Goal: Task Accomplishment & Management: Manage account settings

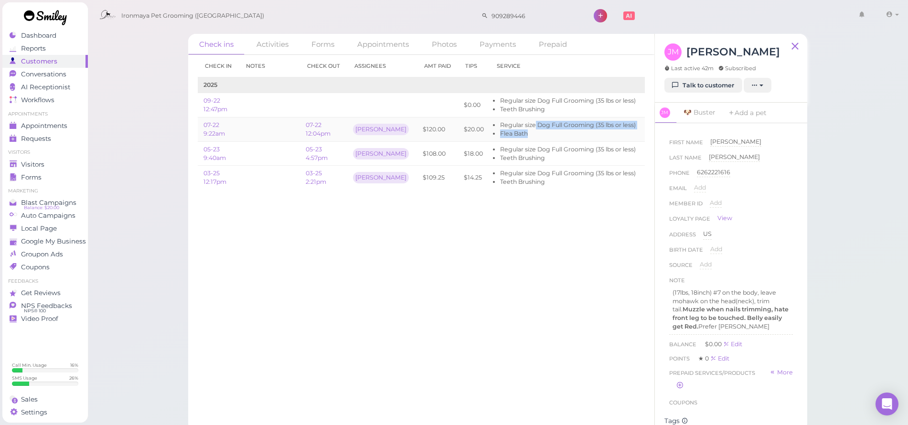
scroll to position [0, 47]
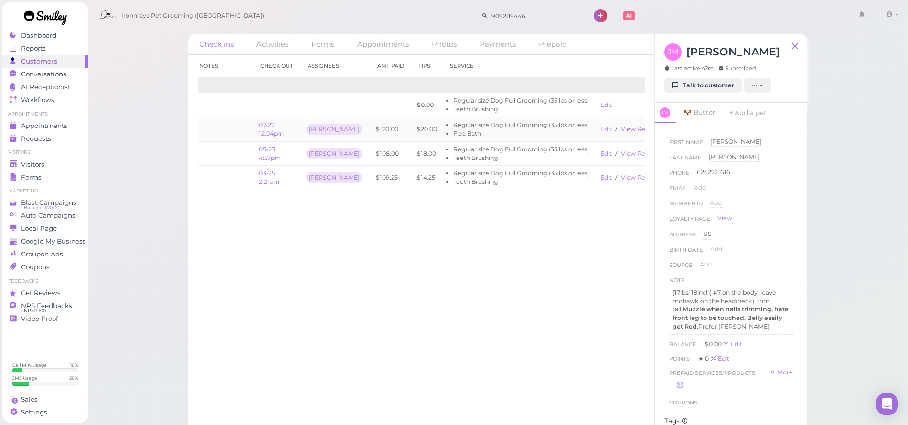
drag, startPoint x: 499, startPoint y: 128, endPoint x: 497, endPoint y: 134, distance: 6.5
click at [499, 128] on ul "Regular size Dog Full Grooming (35 lbs or less) Flea Bath" at bounding box center [518, 129] width 140 height 17
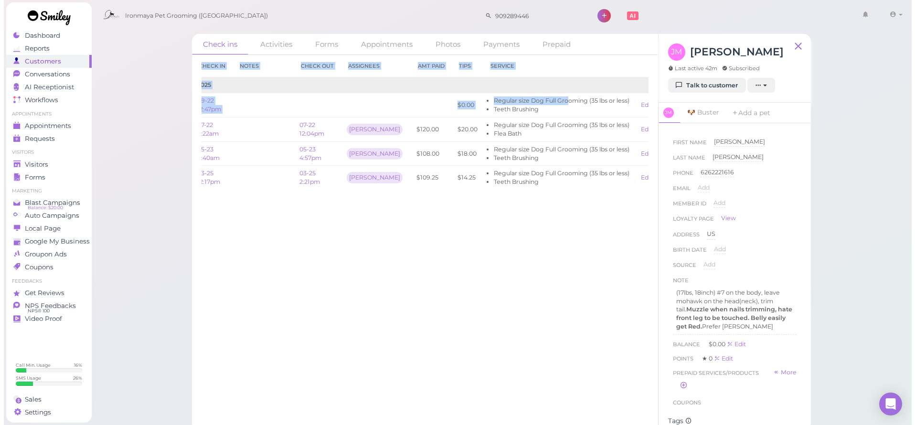
scroll to position [0, 0]
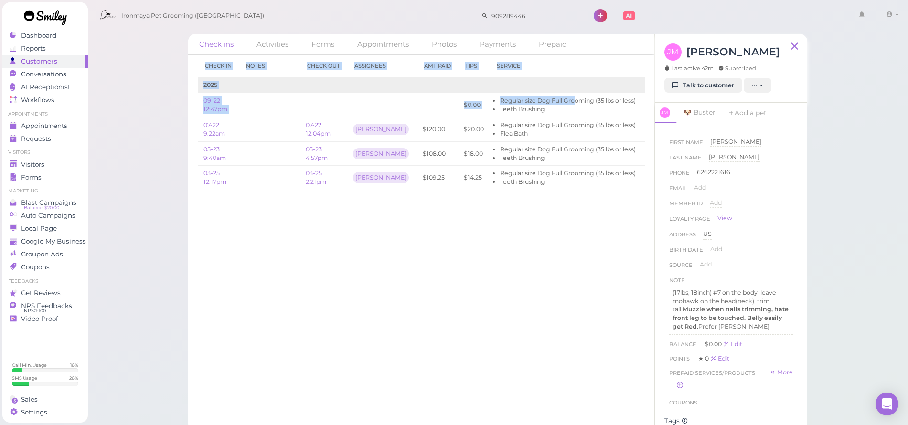
drag, startPoint x: 504, startPoint y: 100, endPoint x: 153, endPoint y: 127, distance: 351.9
click at [153, 125] on div "Check ins Activities Forms Appointments Photos Payments Prepaid Check in Notes …" at bounding box center [497, 215] width 821 height 431
click at [148, 127] on div "Check ins Activities Forms Appointments Photos Payments Prepaid Check in Notes …" at bounding box center [497, 215] width 821 height 431
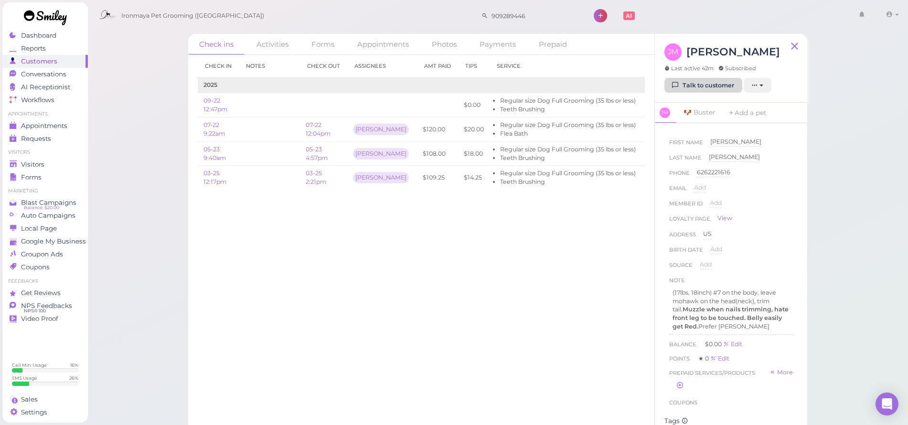
drag, startPoint x: 706, startPoint y: 82, endPoint x: 704, endPoint y: 88, distance: 6.0
click at [706, 84] on link "Talk to customer" at bounding box center [703, 85] width 78 height 15
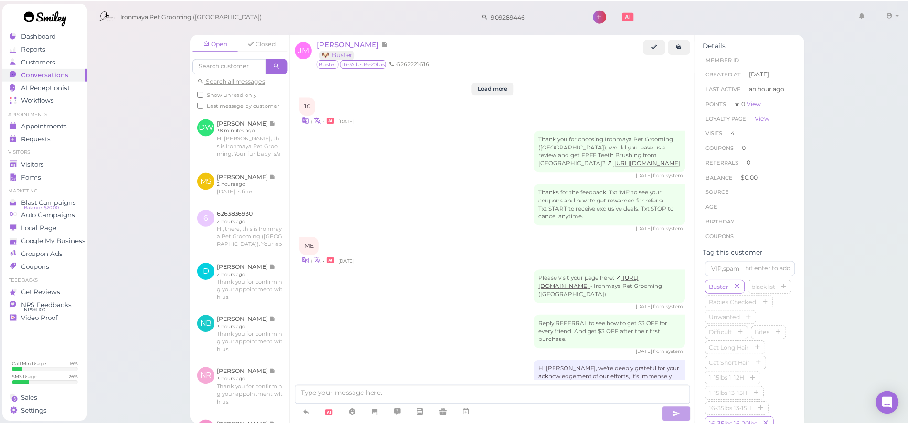
scroll to position [1349, 0]
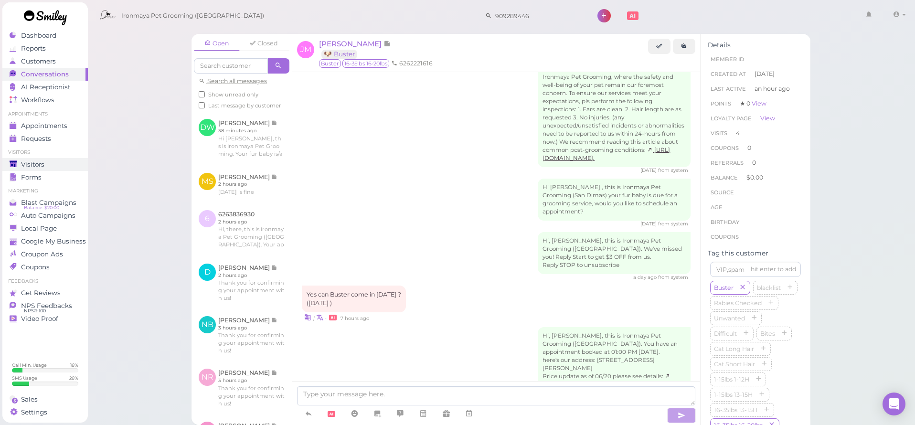
click at [43, 166] on span "Visitors" at bounding box center [32, 164] width 23 height 8
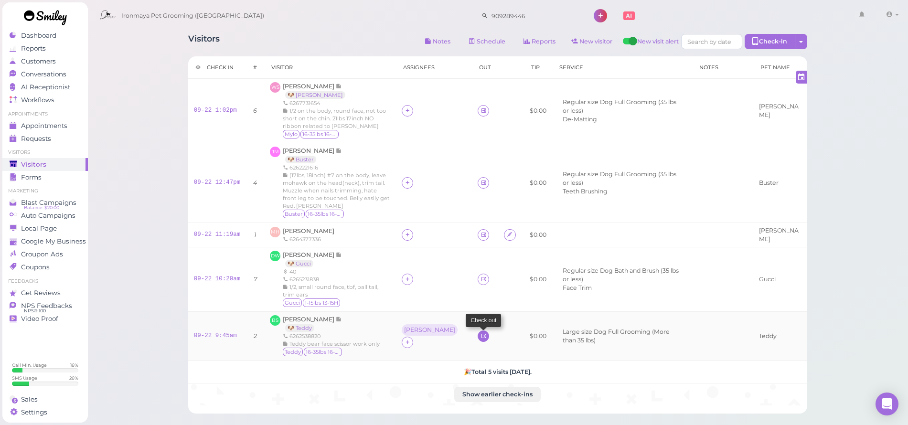
click at [480, 332] on icon at bounding box center [483, 335] width 6 height 7
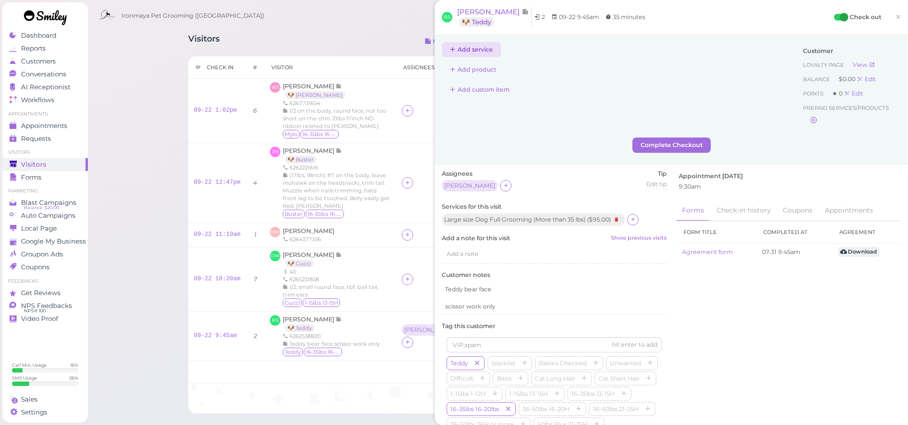
click at [476, 44] on button "Add service" at bounding box center [471, 49] width 59 height 15
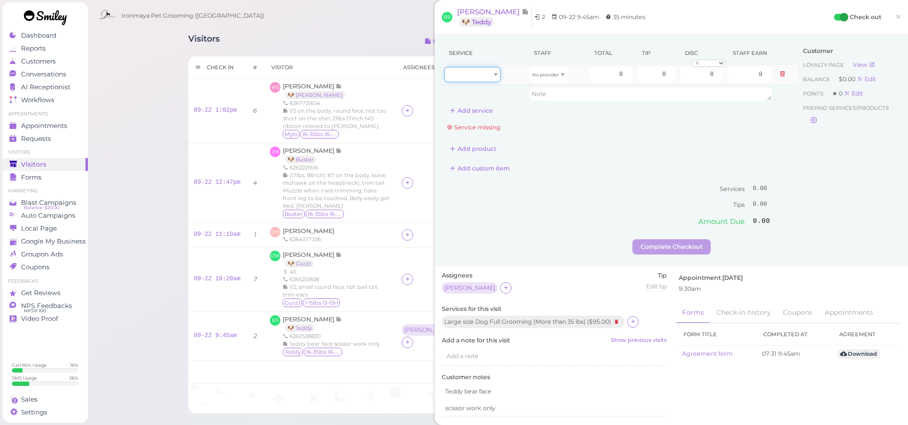
click at [476, 69] on div at bounding box center [472, 74] width 56 height 15
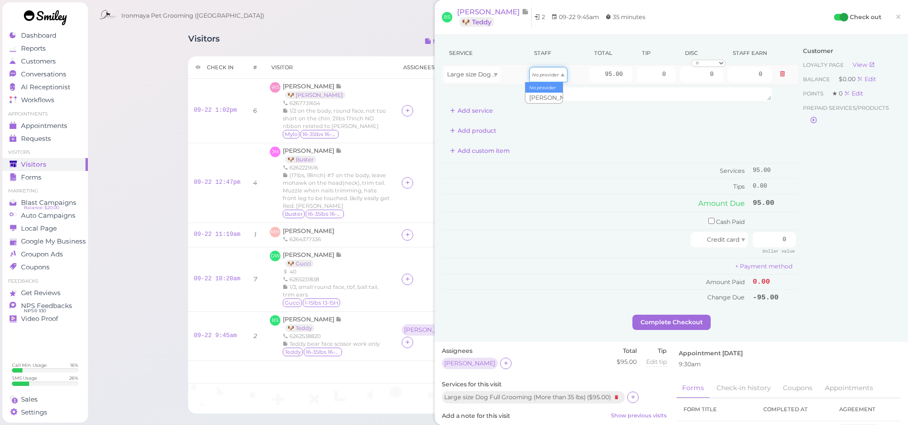
click at [535, 75] on icon "No provider" at bounding box center [545, 74] width 27 height 5
drag, startPoint x: 588, startPoint y: 70, endPoint x: 662, endPoint y: 92, distance: 77.6
click at [662, 92] on tbody "Large size Dog Full Grooming (More than 35 lbs) Emma 95.00 0 0 0 10% off 15% of…" at bounding box center [620, 83] width 356 height 39
type input "150"
click at [665, 116] on div "Service Staff Total Tip Disc Staff earn Large size Dog Full Grooming (More than…" at bounding box center [620, 80] width 356 height 76
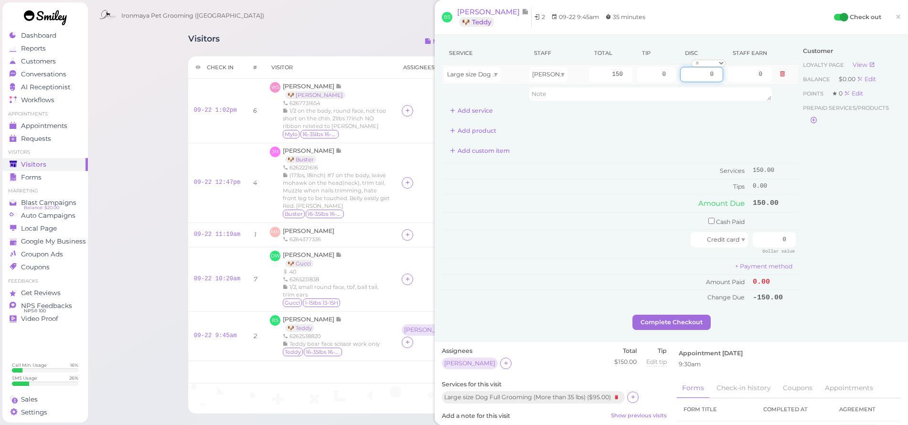
drag, startPoint x: 688, startPoint y: 75, endPoint x: 706, endPoint y: 77, distance: 17.8
click at [706, 77] on input "0" at bounding box center [701, 74] width 43 height 15
click at [688, 153] on div "Add custom item" at bounding box center [620, 150] width 356 height 15
drag, startPoint x: 687, startPoint y: 73, endPoint x: 762, endPoint y: 91, distance: 77.1
click at [762, 91] on tbody "Large size Dog Full Grooming (More than 35 lbs) Emma 150 0 30.00 0 10% off 15% …" at bounding box center [620, 83] width 356 height 39
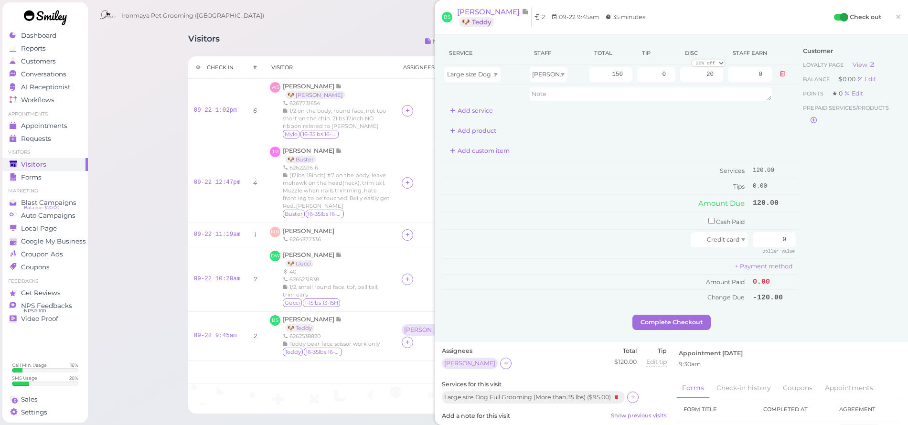
type input "20.00"
click at [665, 135] on div "Add product" at bounding box center [620, 130] width 356 height 15
drag, startPoint x: 639, startPoint y: 73, endPoint x: 751, endPoint y: 73, distance: 112.2
click at [752, 73] on tr "Large size Dog Full Grooming (More than 35 lbs) Emma 150 0 20.00 0 10% off 15% …" at bounding box center [620, 74] width 356 height 21
type input "13"
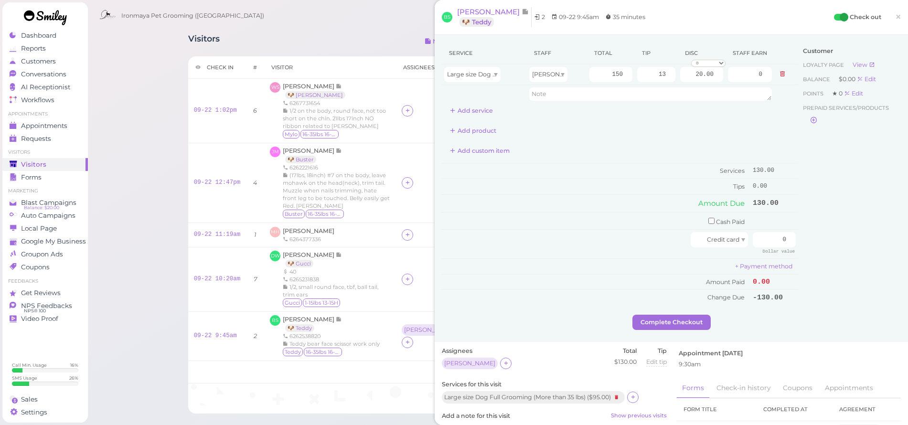
click at [742, 120] on div "Service Staff Total Tip Disc Staff earn Large size Dog Full Grooming (More than…" at bounding box center [620, 173] width 356 height 263
drag, startPoint x: 764, startPoint y: 234, endPoint x: 819, endPoint y: 250, distance: 57.6
click at [819, 250] on div "Service Staff Total Tip Disc Staff earn Large size Dog Full Grooming (More than…" at bounding box center [671, 178] width 459 height 273
type input "143"
click at [842, 235] on div "Customer Loyalty page View Balance $0.00 Edit Points ★ 0 Edit Prepaid services/…" at bounding box center [849, 178] width 103 height 273
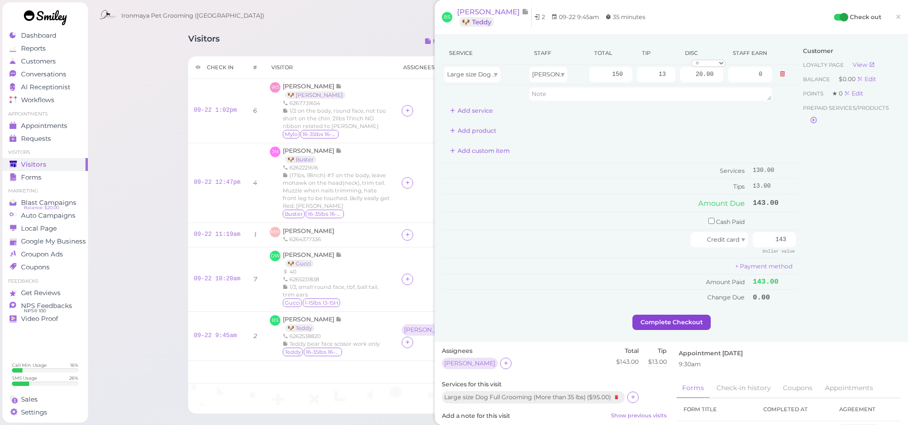
click at [687, 318] on button "Complete Checkout" at bounding box center [671, 322] width 78 height 15
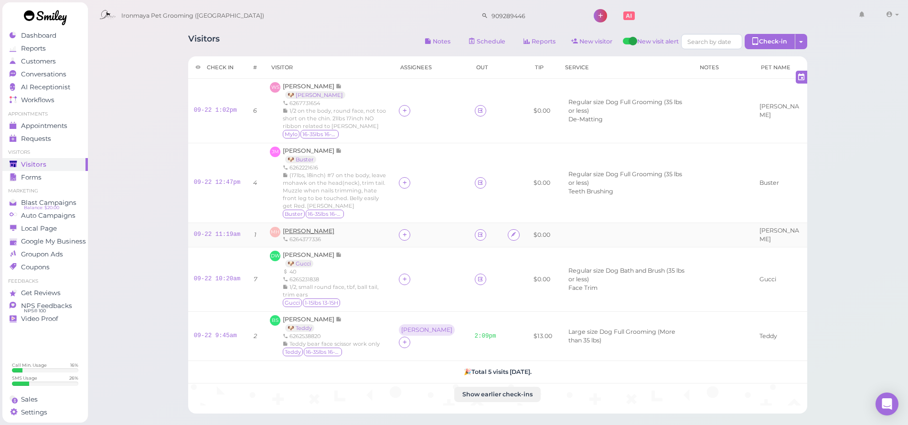
click at [318, 229] on span "[PERSON_NAME]" at bounding box center [309, 230] width 52 height 7
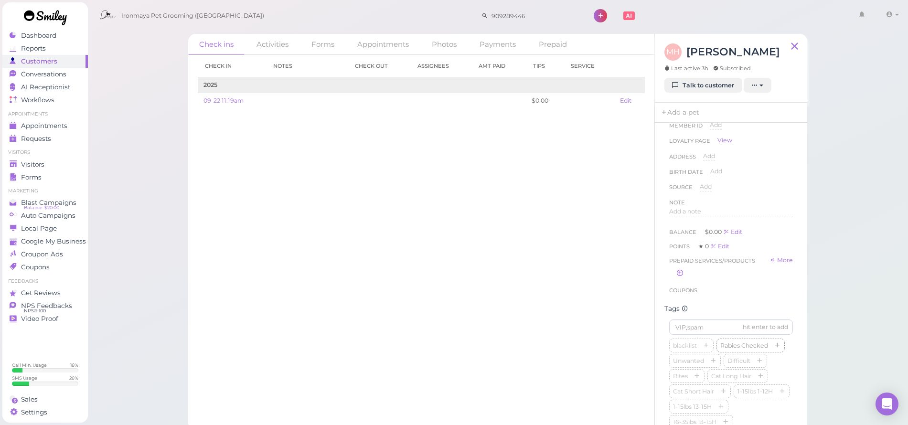
scroll to position [155, 0]
click at [709, 254] on input at bounding box center [731, 249] width 124 height 15
type input "Carlo"
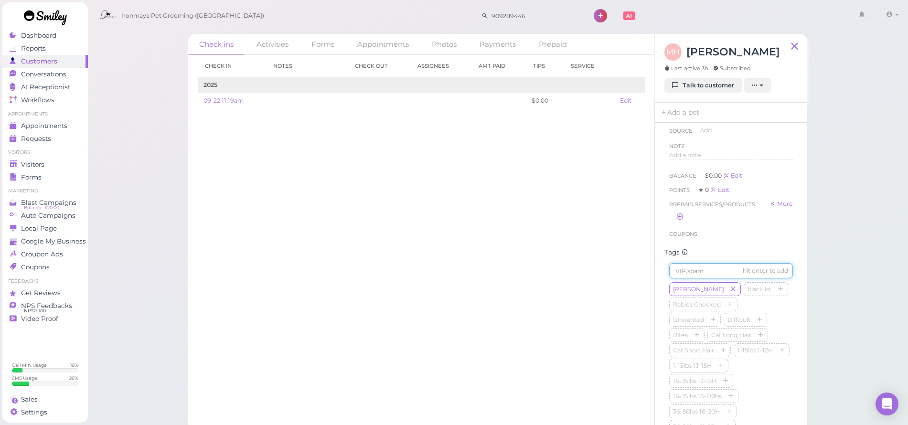
type input "s"
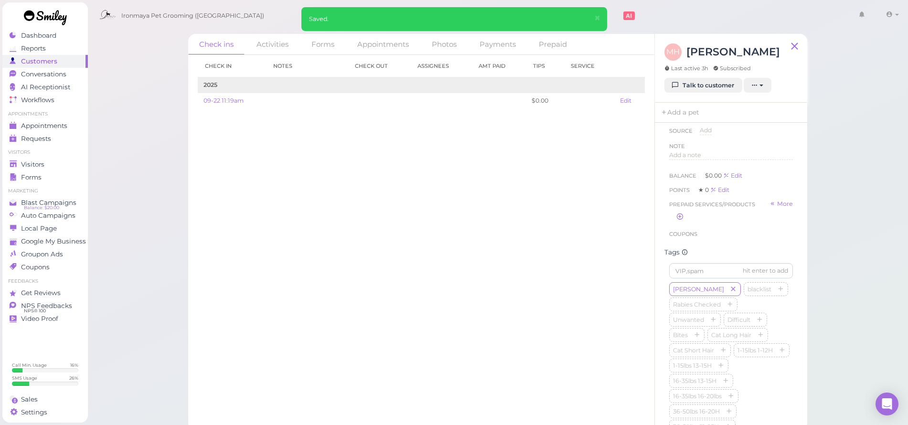
drag, startPoint x: 695, startPoint y: 293, endPoint x: 699, endPoint y: 285, distance: 9.6
click at [730, 293] on icon "button" at bounding box center [733, 289] width 6 height 7
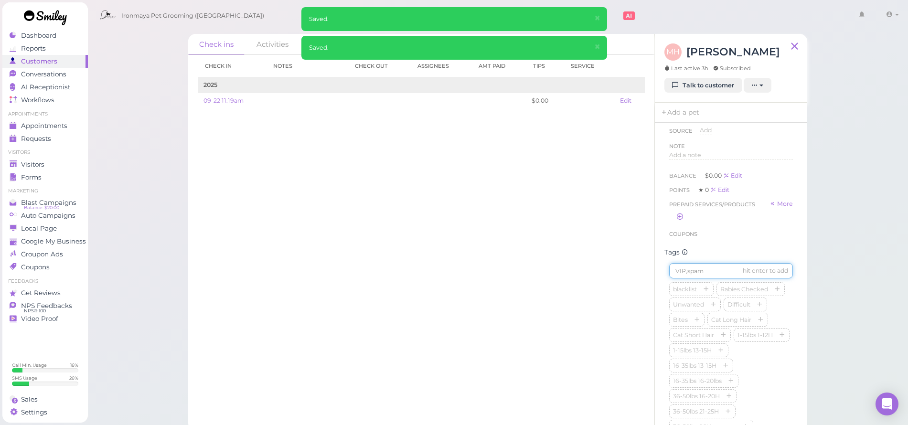
click at [699, 278] on input at bounding box center [731, 270] width 124 height 15
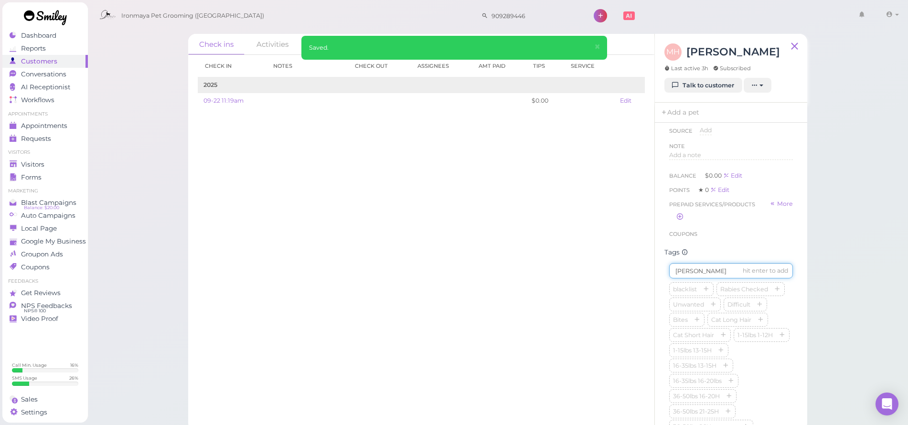
type input "[PERSON_NAME]"
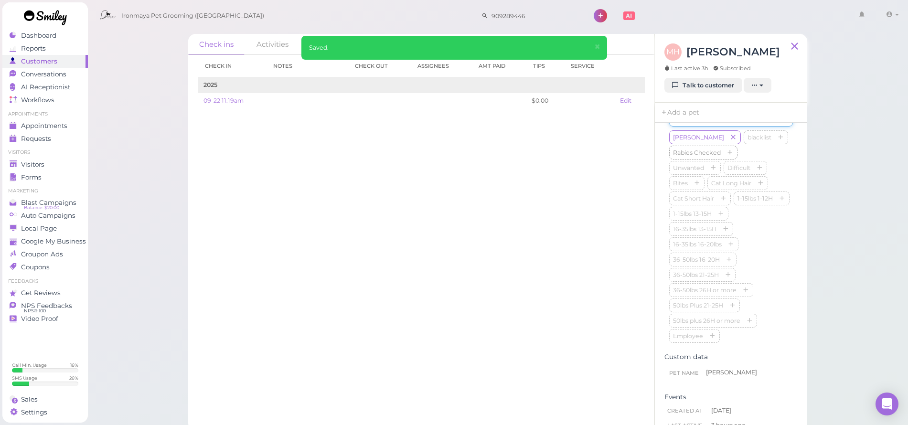
scroll to position [203, 0]
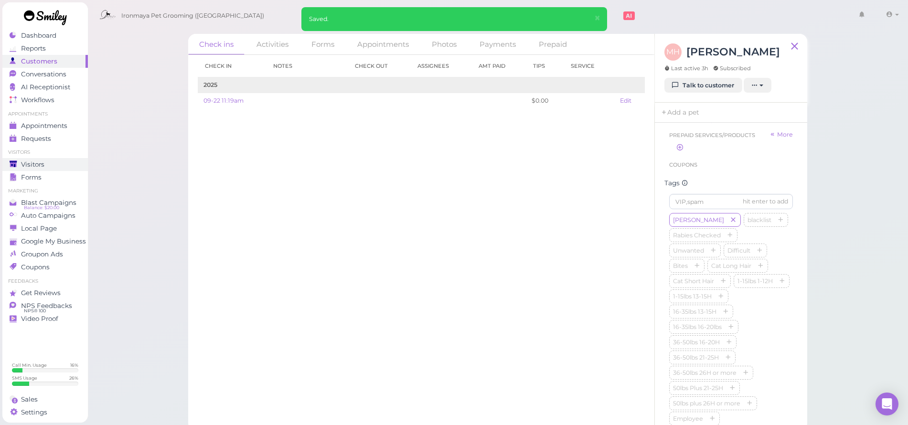
click at [66, 166] on div "Visitors" at bounding box center [44, 164] width 69 height 8
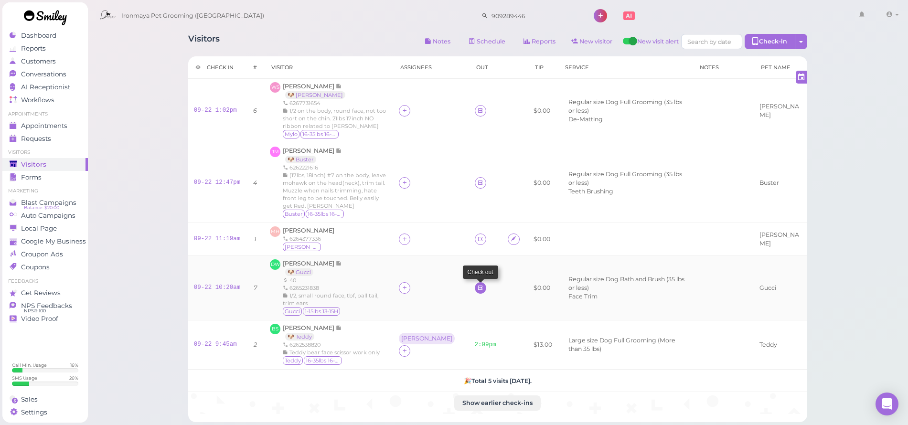
click at [477, 286] on icon at bounding box center [480, 287] width 6 height 7
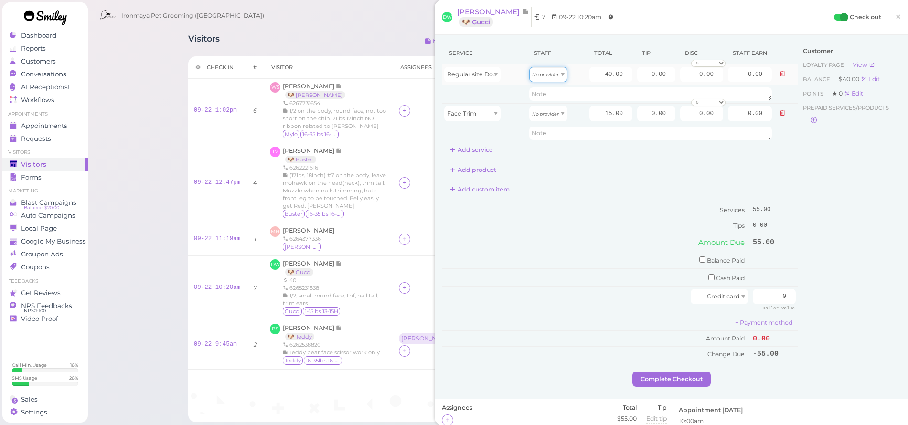
click at [554, 76] on icon "No provider" at bounding box center [545, 74] width 27 height 5
click at [410, 289] on div at bounding box center [404, 287] width 11 height 11
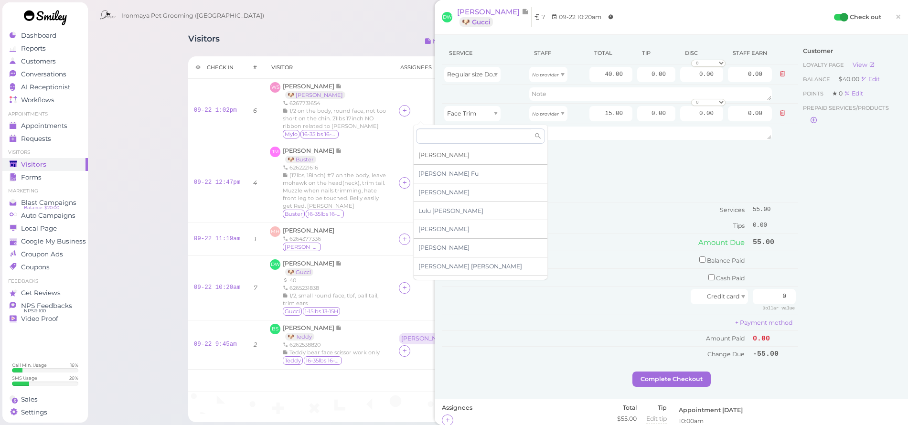
click at [441, 156] on div "[PERSON_NAME]" at bounding box center [480, 155] width 134 height 19
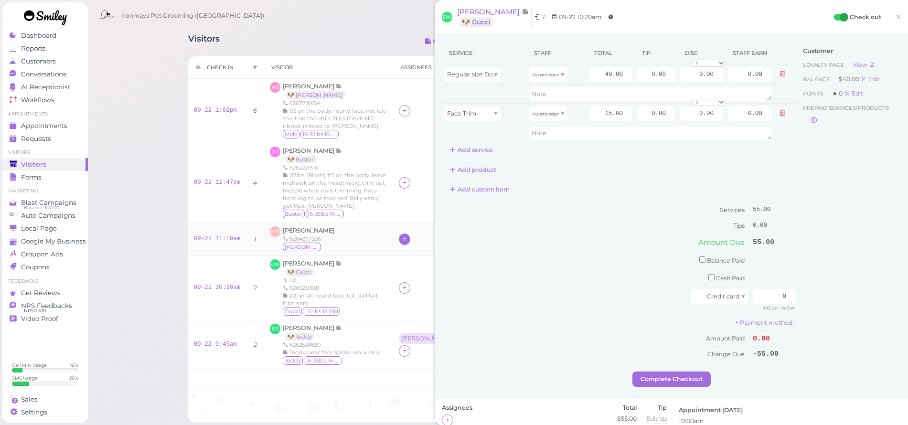
click at [408, 236] on icon at bounding box center [404, 238] width 6 height 7
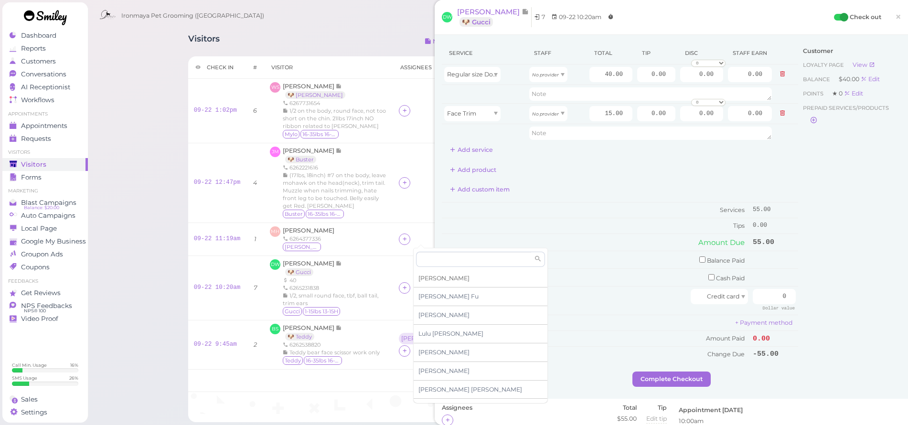
click at [441, 277] on div "[PERSON_NAME]" at bounding box center [480, 278] width 134 height 19
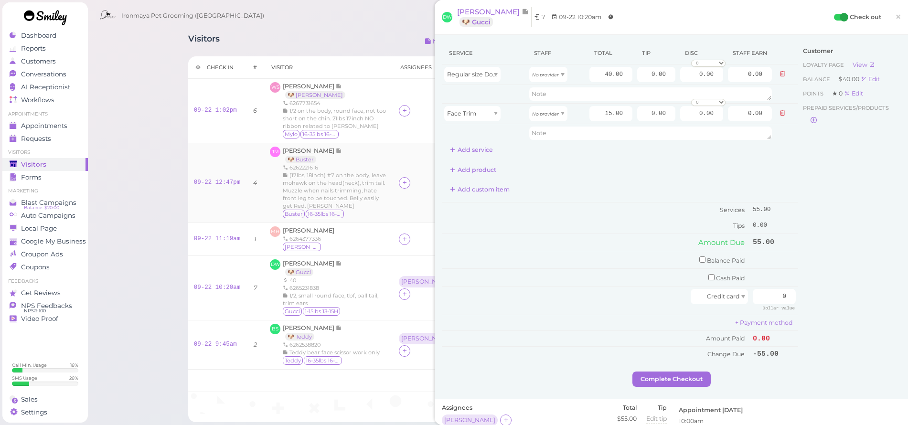
click at [410, 181] on div at bounding box center [404, 182] width 11 height 11
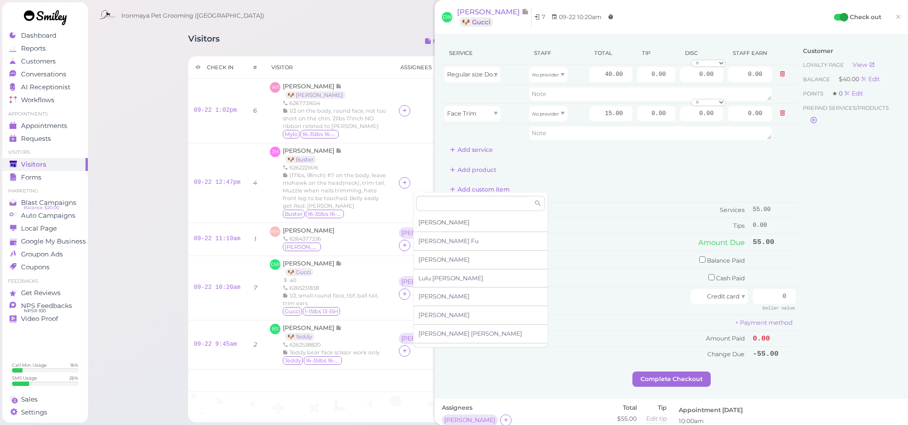
click at [438, 221] on span "[PERSON_NAME]" at bounding box center [443, 222] width 51 height 7
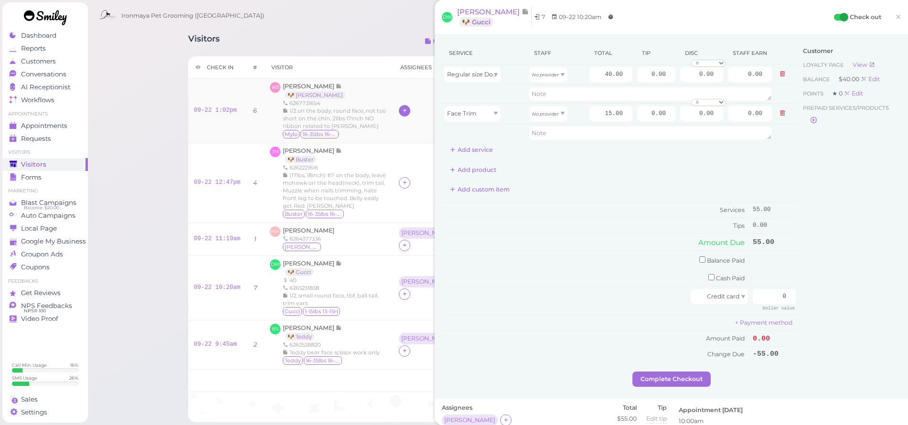
click at [410, 109] on div at bounding box center [404, 110] width 11 height 11
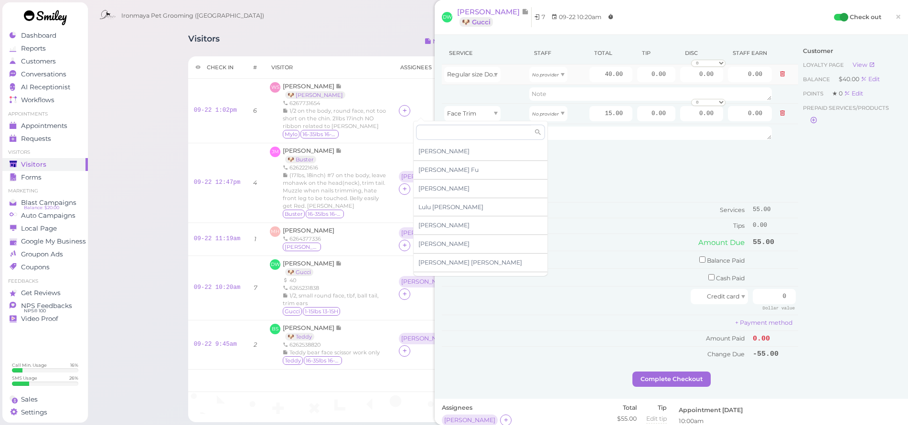
drag, startPoint x: 429, startPoint y: 155, endPoint x: 570, endPoint y: 84, distance: 158.0
click at [429, 156] on div "[PERSON_NAME]" at bounding box center [480, 151] width 134 height 19
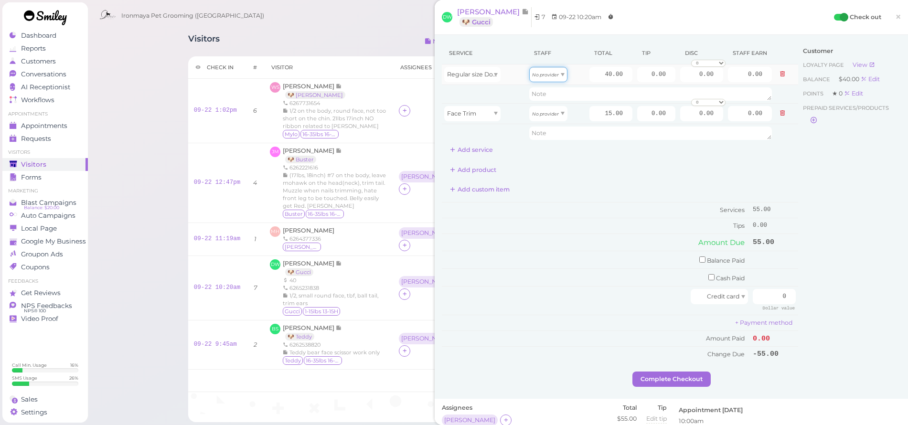
click at [541, 79] on div "No provider" at bounding box center [548, 74] width 38 height 15
drag, startPoint x: 537, startPoint y: 96, endPoint x: 541, endPoint y: 108, distance: 13.1
click at [548, 118] on div "No provider" at bounding box center [548, 113] width 38 height 15
drag, startPoint x: 595, startPoint y: 76, endPoint x: 625, endPoint y: 76, distance: 30.6
click at [626, 74] on td "40.00" at bounding box center [611, 74] width 48 height 21
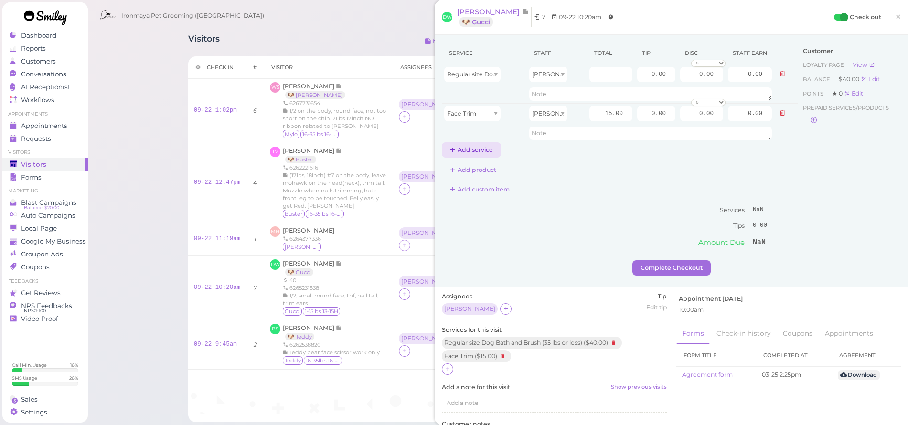
click at [472, 149] on button "Add service" at bounding box center [471, 149] width 59 height 15
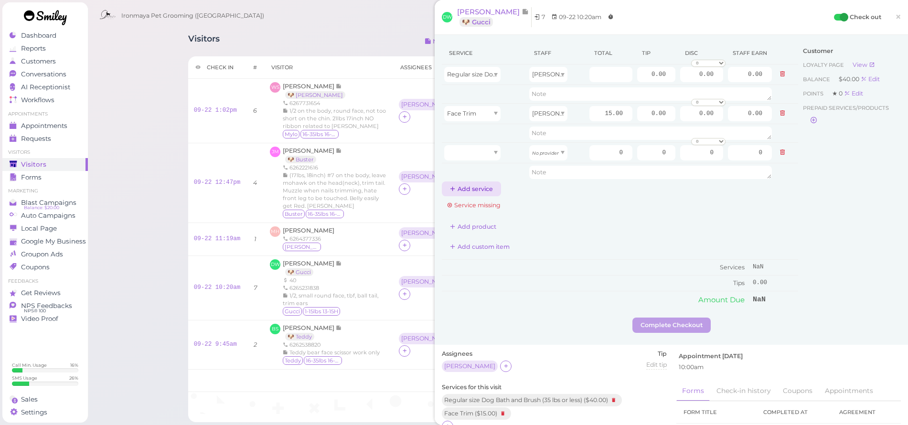
click at [464, 180] on td at bounding box center [484, 172] width 85 height 18
click at [461, 186] on button "Add service" at bounding box center [471, 188] width 59 height 15
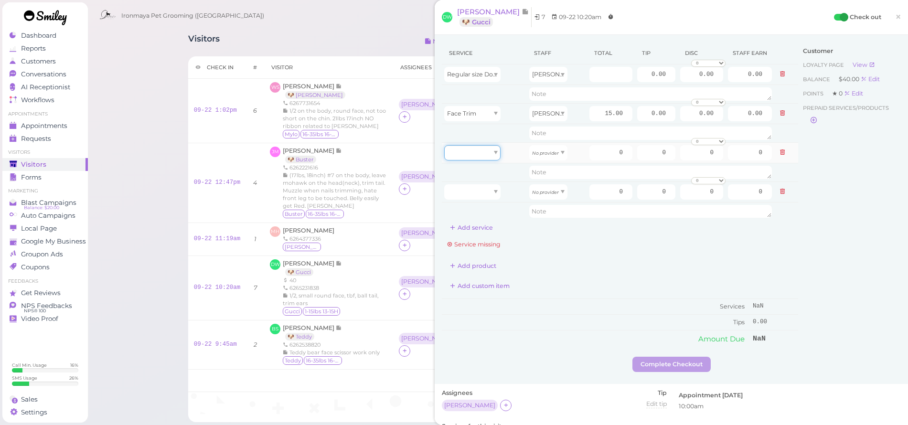
click at [472, 149] on div at bounding box center [472, 152] width 56 height 15
type input "40.00"
click at [473, 190] on div at bounding box center [472, 191] width 56 height 15
type input "15.00"
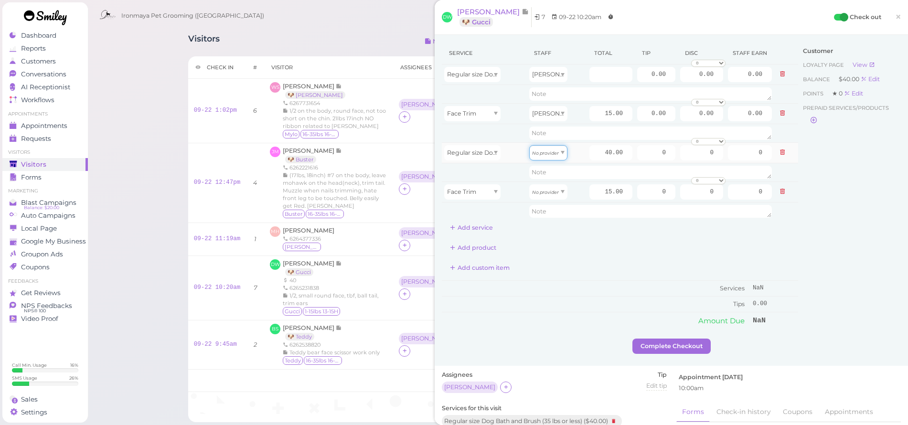
click at [547, 157] on div "No provider" at bounding box center [548, 152] width 38 height 15
click at [539, 181] on td "No provider" at bounding box center [557, 191] width 60 height 21
click at [555, 146] on div "No provider" at bounding box center [548, 152] width 38 height 15
click at [539, 190] on icon "No provider" at bounding box center [545, 192] width 27 height 5
click at [603, 69] on input "number" at bounding box center [610, 74] width 43 height 15
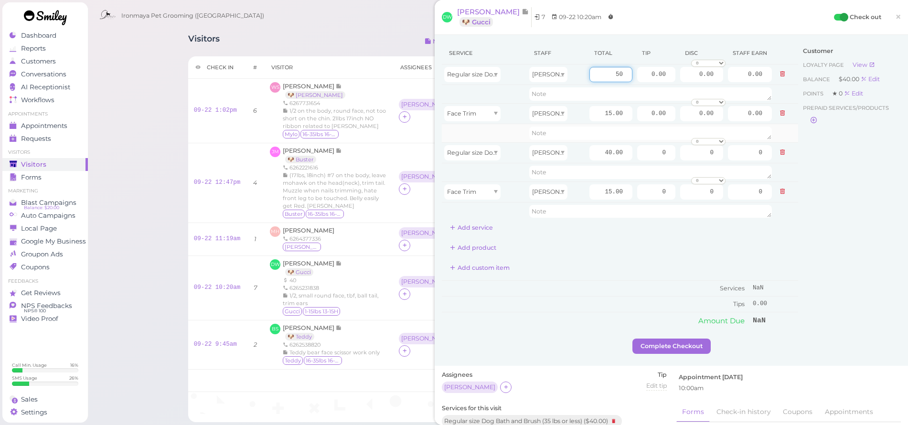
type input "50"
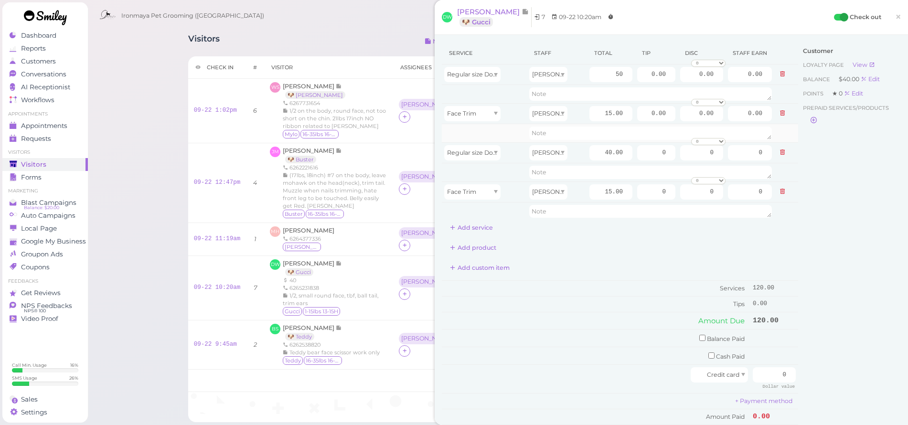
click at [505, 124] on td at bounding box center [484, 133] width 85 height 19
click at [474, 227] on button "Add service" at bounding box center [471, 227] width 59 height 15
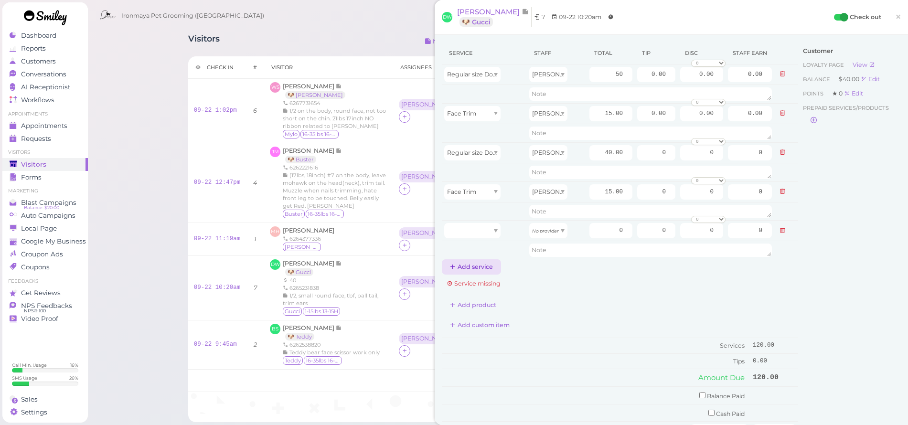
click at [468, 264] on button "Add service" at bounding box center [471, 266] width 59 height 15
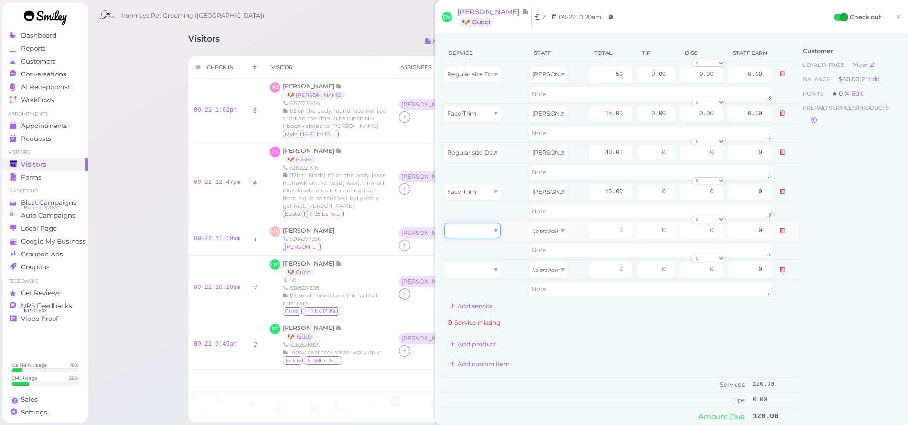
click at [478, 233] on div at bounding box center [472, 230] width 56 height 15
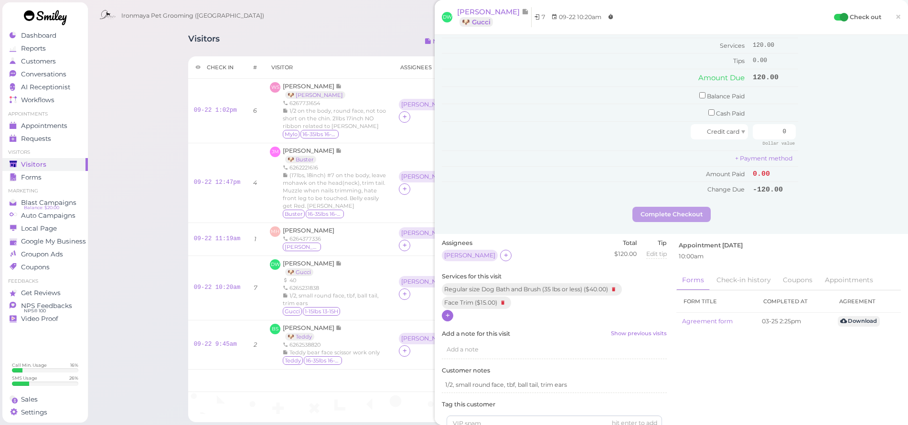
click at [450, 312] on icon at bounding box center [447, 315] width 6 height 7
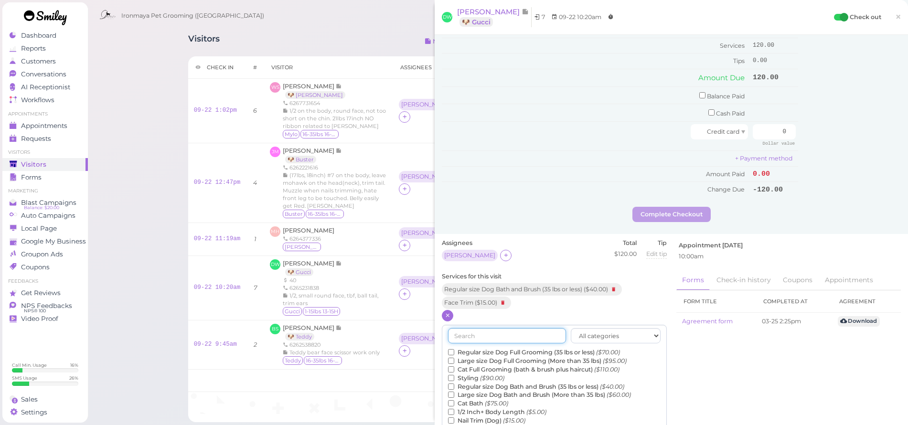
click at [477, 328] on input "text" at bounding box center [507, 335] width 118 height 15
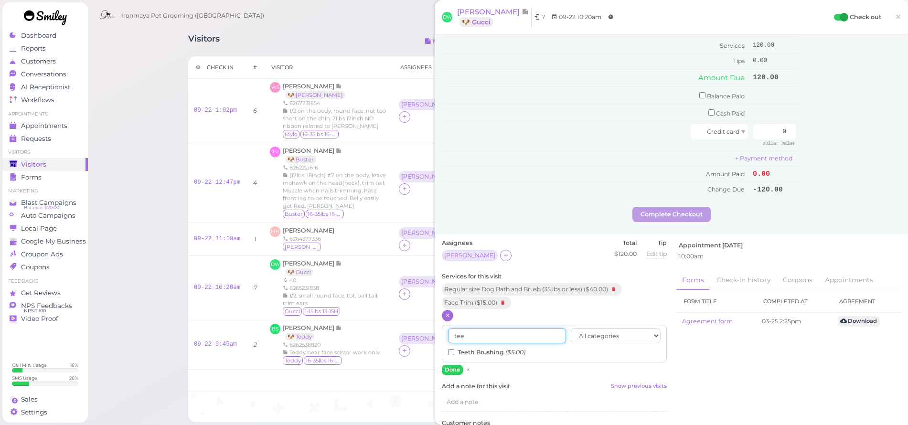
type input "tee"
click at [447, 343] on div "tee All categories Full Grooming Bath & Brush Add-ons Special Requests Ironmaya…" at bounding box center [554, 344] width 225 height 38
click at [450, 349] on input "Teeth Brushing ($5.00)" at bounding box center [451, 352] width 6 height 6
click at [452, 365] on button "Done" at bounding box center [452, 370] width 21 height 10
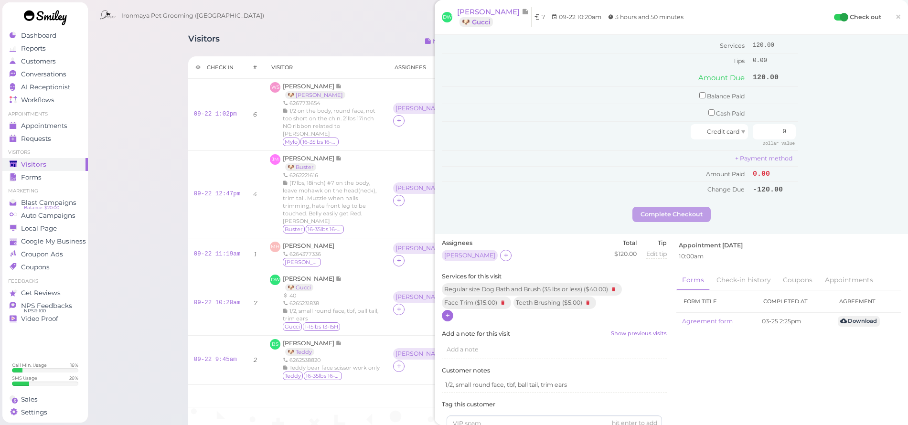
scroll to position [0, 0]
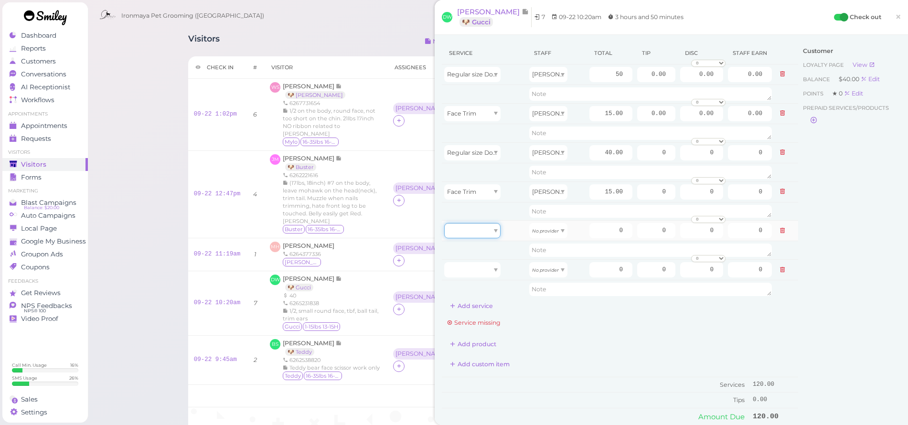
drag, startPoint x: 489, startPoint y: 229, endPoint x: 488, endPoint y: 237, distance: 8.6
click at [489, 228] on div at bounding box center [472, 230] width 56 height 15
type input "5.00"
click at [476, 290] on td at bounding box center [484, 289] width 85 height 18
click at [472, 272] on div at bounding box center [472, 269] width 56 height 15
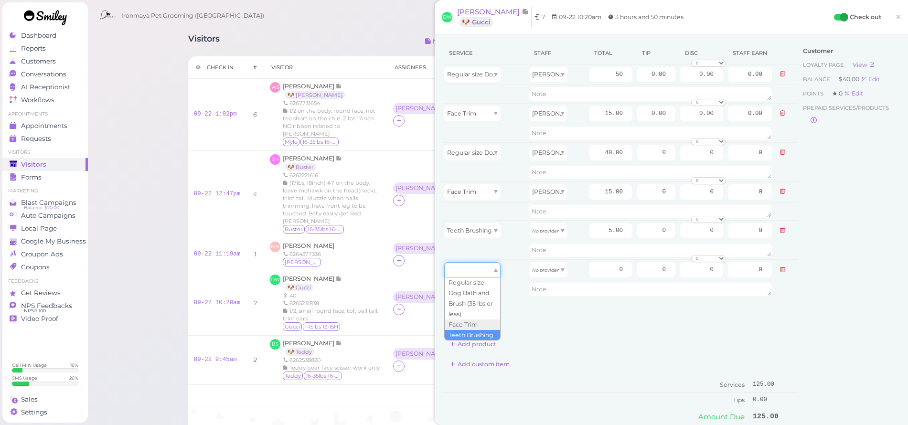
type input "5.00"
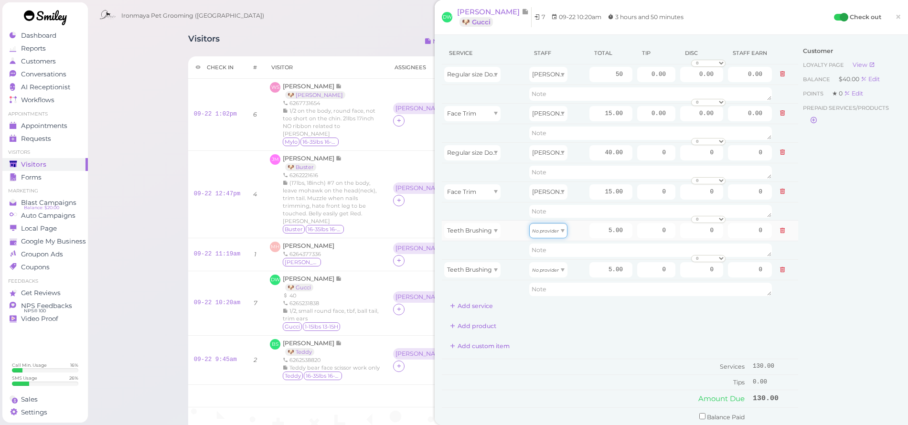
click at [538, 233] on icon "No provider" at bounding box center [545, 230] width 27 height 5
click at [540, 272] on icon "No provider" at bounding box center [545, 269] width 27 height 5
drag, startPoint x: 579, startPoint y: 155, endPoint x: 678, endPoint y: 174, distance: 101.0
click at [678, 174] on tbody "Regular size Dog Bath and Brush (35 lbs or less) Emma 50 0.00 0.00 0 10% off 15…" at bounding box center [620, 181] width 356 height 234
type input "45"
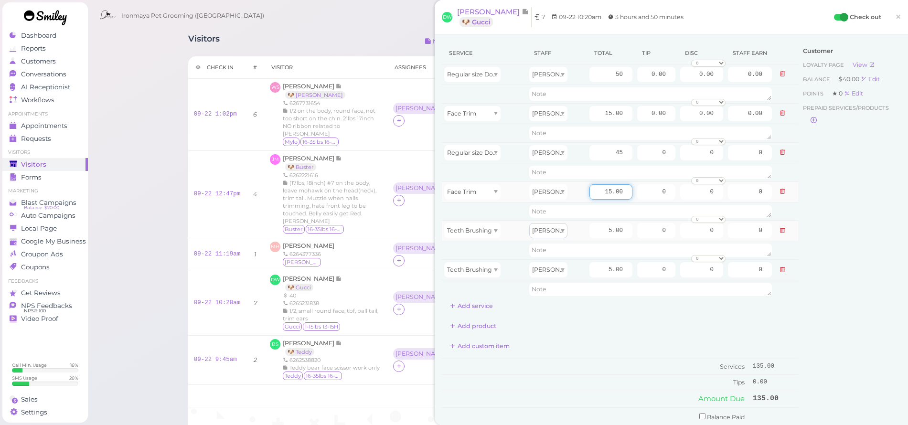
click at [589, 194] on input "15.00" at bounding box center [610, 191] width 43 height 15
drag, startPoint x: 586, startPoint y: 193, endPoint x: 623, endPoint y: 195, distance: 37.3
click at [623, 195] on input "15.00" at bounding box center [610, 191] width 43 height 15
click at [690, 331] on div "Add product" at bounding box center [620, 325] width 356 height 15
drag, startPoint x: 638, startPoint y: 74, endPoint x: 683, endPoint y: 80, distance: 44.8
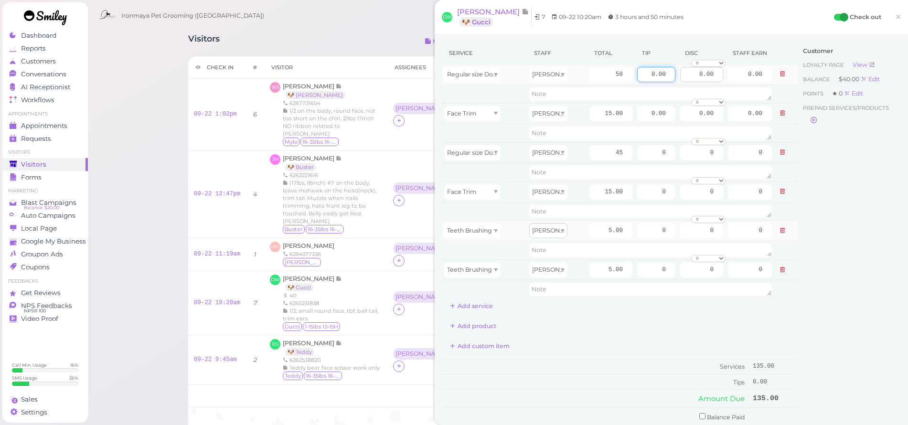
click at [683, 80] on tr "Regular size Dog Bath and Brush (35 lbs or less) Emma 50 0.00 0.00 0 10% off 15…" at bounding box center [620, 74] width 356 height 21
type input "1"
type input "10"
drag, startPoint x: 595, startPoint y: 189, endPoint x: 670, endPoint y: 195, distance: 75.2
click at [670, 194] on tr "Face Trim Emma 15.00 0 0 0 10% off 15% off 20% off 25% off 30% off 50% off 0" at bounding box center [620, 191] width 356 height 21
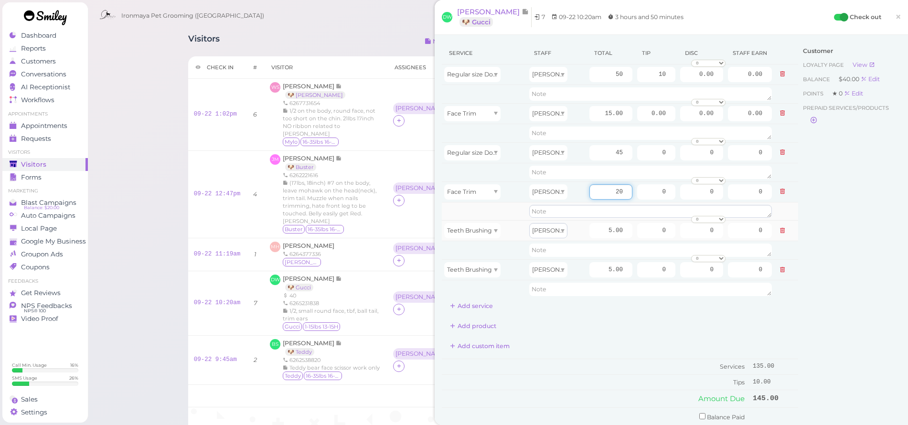
type input "20"
click at [660, 212] on textarea at bounding box center [650, 211] width 243 height 13
type textarea "face+round paw"
click at [618, 316] on div "Service Staff Total Tip Disc Staff earn Regular size Dog Bath and Brush (35 lbs…" at bounding box center [620, 280] width 356 height 476
drag, startPoint x: 636, startPoint y: 151, endPoint x: 688, endPoint y: 152, distance: 52.0
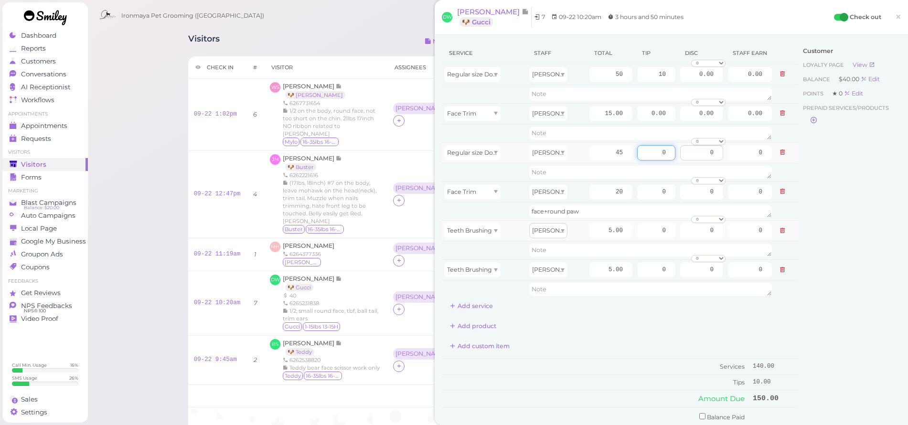
click at [688, 152] on tr "Regular size Dog Bath and Brush (35 lbs or less) Emma 45 0 0 0 10% off 15% off …" at bounding box center [620, 152] width 356 height 21
type input "10"
drag, startPoint x: 844, startPoint y: 365, endPoint x: 847, endPoint y: 350, distance: 15.1
click at [844, 365] on div "Customer Loyalty page View Balance $40.00 Edit Points ★ 0 Edit Prepaid services…" at bounding box center [849, 285] width 103 height 486
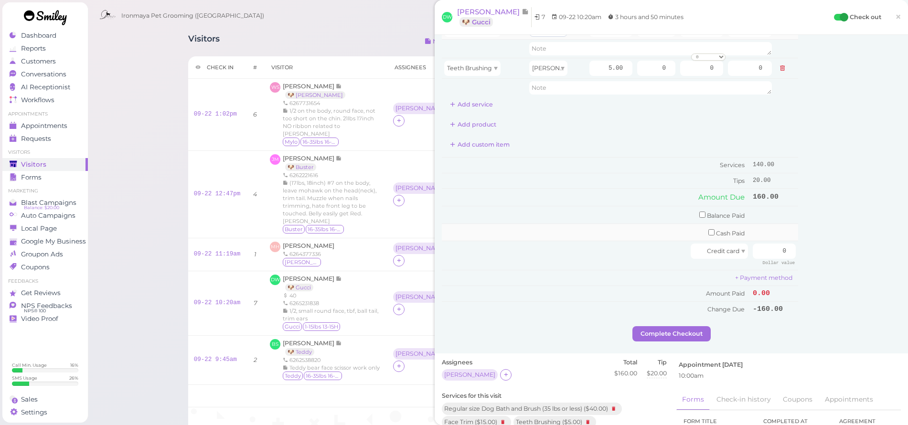
click at [708, 229] on input "checkbox" at bounding box center [711, 232] width 6 height 6
checkbox input "true"
drag, startPoint x: 769, startPoint y: 224, endPoint x: 814, endPoint y: 251, distance: 52.2
click at [814, 251] on div "Service Staff Total Tip Disc Staff earn Regular size Dog Bath and Brush (35 lbs…" at bounding box center [671, 85] width 459 height 489
type input "160"
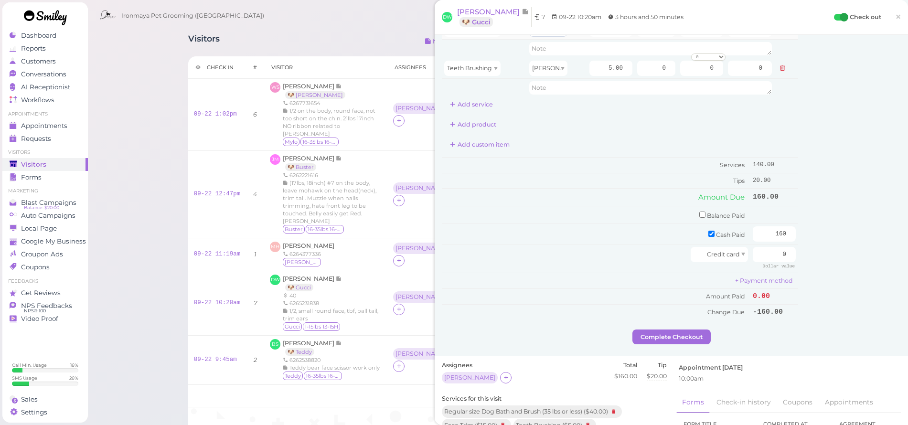
click at [818, 248] on div "Customer Loyalty page View Balance $40.00 Edit Points ★ 0 Edit Prepaid services…" at bounding box center [849, 85] width 103 height 489
click at [664, 337] on button "Complete Checkout" at bounding box center [671, 336] width 78 height 15
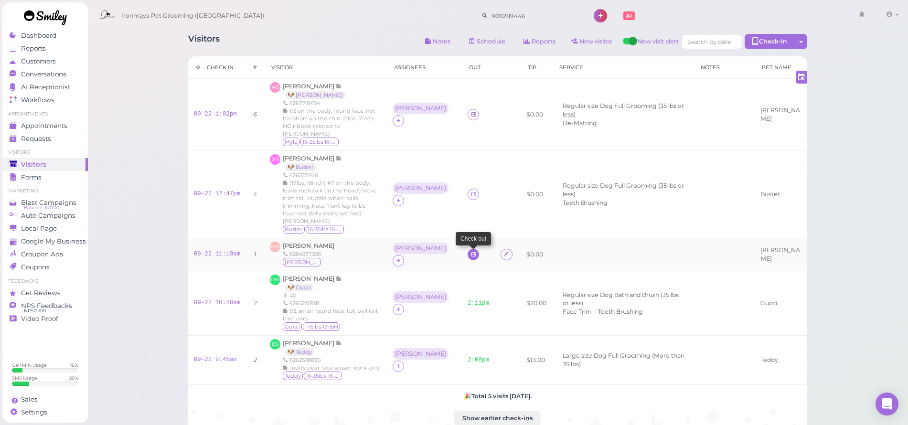
click at [470, 251] on icon at bounding box center [473, 254] width 6 height 7
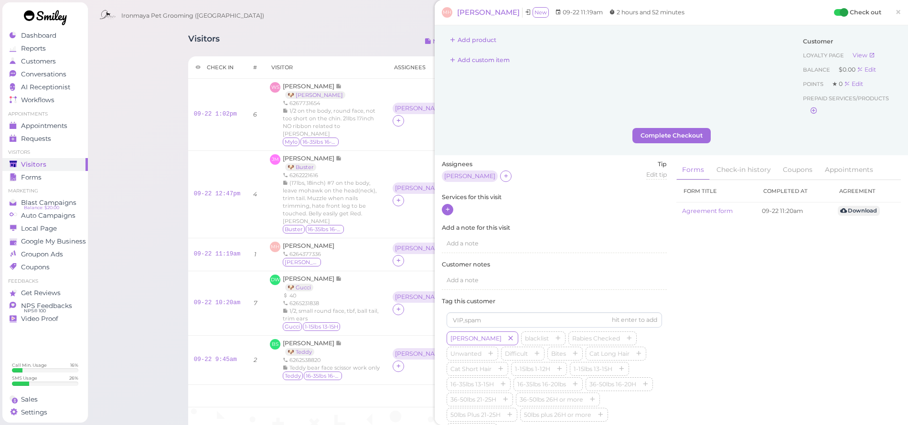
click at [447, 213] on div at bounding box center [447, 209] width 11 height 11
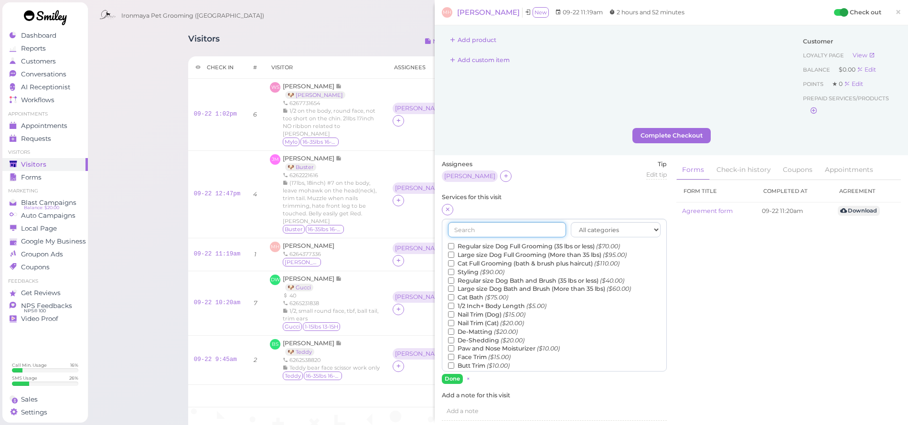
click at [467, 230] on input "text" at bounding box center [507, 229] width 118 height 15
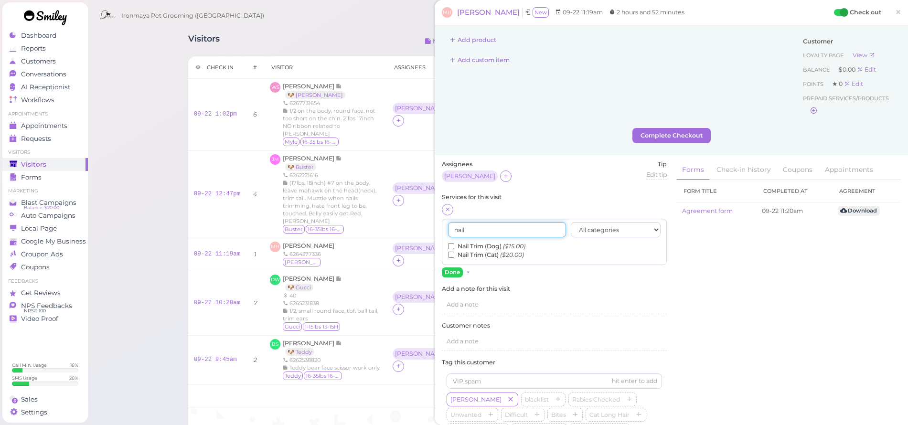
type input "nail"
click at [458, 243] on label "Nail Trim (Dog) ($15.00)" at bounding box center [486, 246] width 77 height 9
click at [454, 243] on input "Nail Trim (Dog) ($15.00)" at bounding box center [451, 246] width 6 height 6
click at [444, 267] on button "Done" at bounding box center [452, 272] width 21 height 10
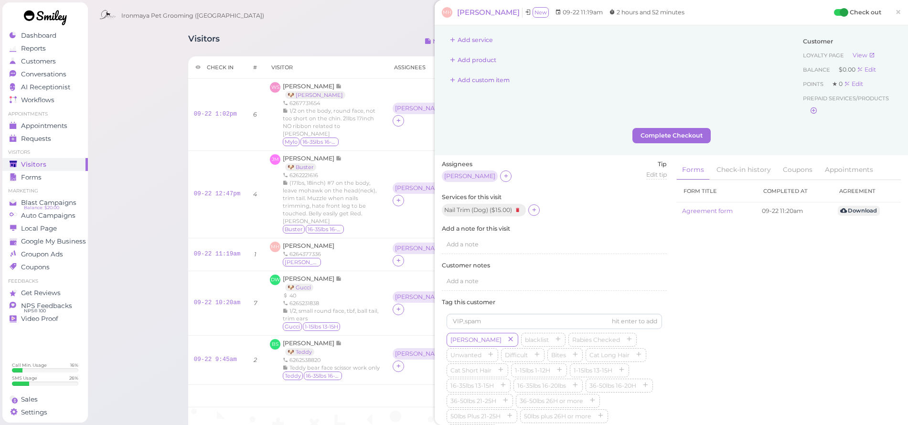
click at [895, 14] on span "×" at bounding box center [898, 11] width 6 height 13
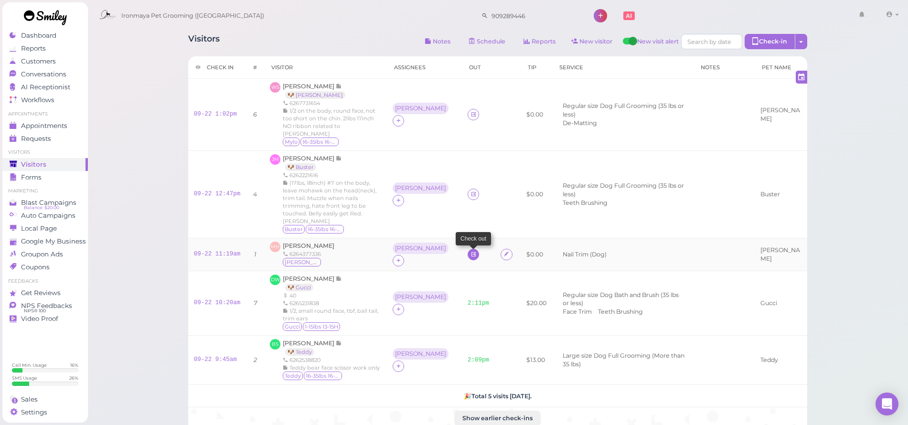
click at [470, 251] on icon at bounding box center [473, 254] width 6 height 7
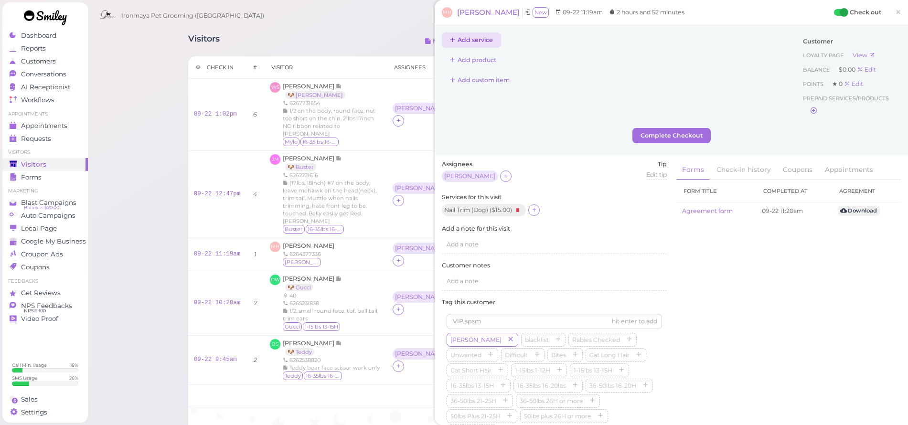
click at [487, 41] on button "Add service" at bounding box center [471, 39] width 59 height 15
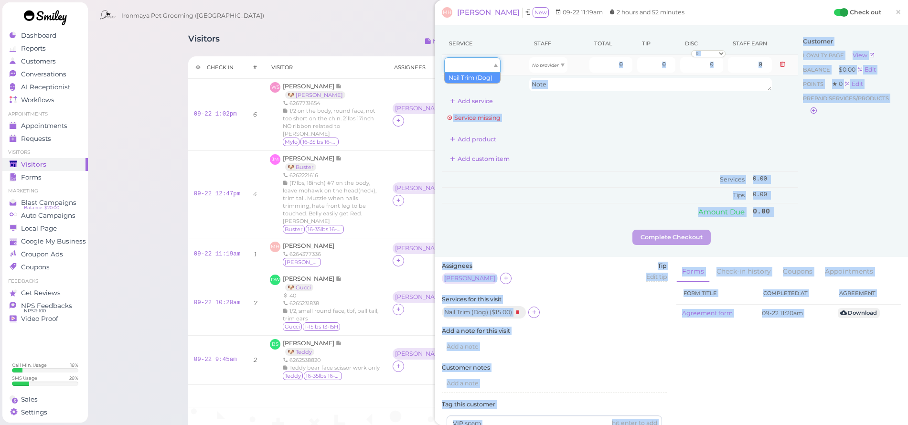
type input "15.00"
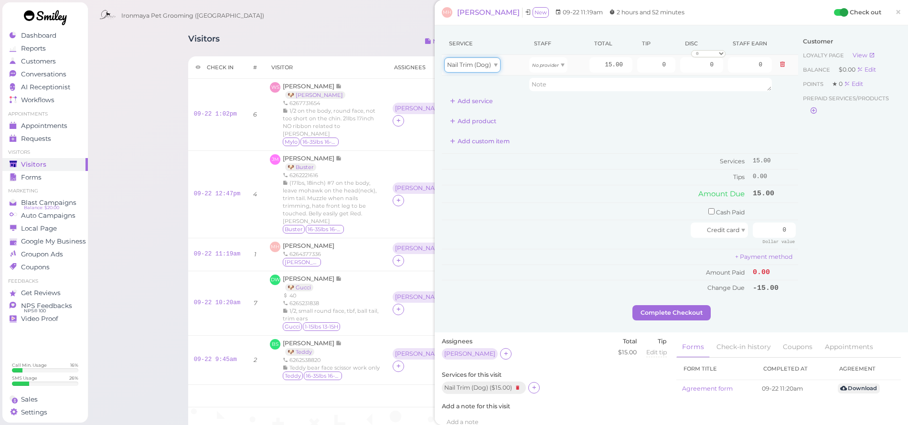
click at [475, 68] on span "Nail Trim (Dog)" at bounding box center [469, 64] width 44 height 7
click at [537, 66] on icon "No provider" at bounding box center [545, 65] width 27 height 5
click at [539, 93] on div "No provider Emma 2 results" at bounding box center [544, 83] width 38 height 21
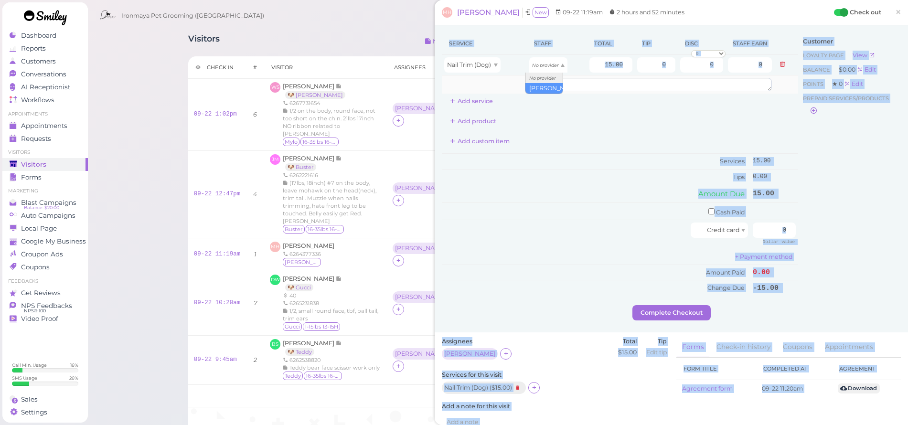
drag, startPoint x: 540, startPoint y: 93, endPoint x: 545, endPoint y: 84, distance: 9.8
click at [539, 94] on body "Dashboard Reports Customers Conversations 0" at bounding box center [454, 276] width 908 height 552
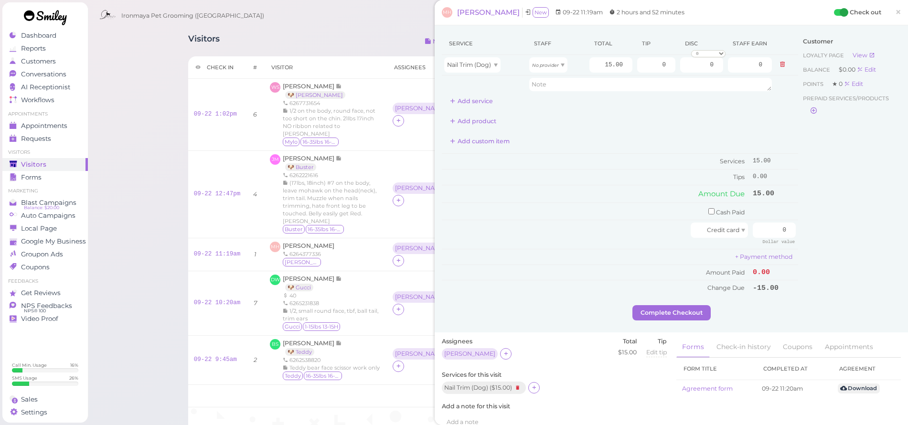
drag, startPoint x: 623, startPoint y: 124, endPoint x: 611, endPoint y: 112, distance: 16.9
click at [623, 123] on div "Add product" at bounding box center [620, 121] width 356 height 15
click at [536, 64] on span "No provider" at bounding box center [545, 64] width 27 height 7
click at [603, 109] on div "Service Staff Total Tip Disc Staff earn Nail Trim (Dog) Emma 15.00 0 0 0 10% of…" at bounding box center [620, 163] width 356 height 263
drag, startPoint x: 758, startPoint y: 222, endPoint x: 794, endPoint y: 228, distance: 36.3
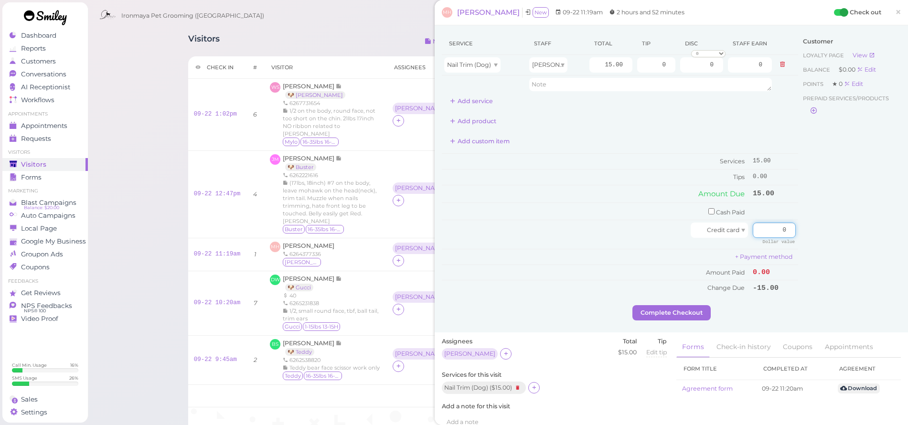
click at [794, 230] on div "Service Staff Total Tip Disc Staff earn Nail Trim (Dog) Emma 15.00 0 0 0 10% of…" at bounding box center [671, 168] width 459 height 273
click at [708, 210] on input "checkbox" at bounding box center [711, 211] width 6 height 6
checkbox input "true"
drag, startPoint x: 761, startPoint y: 213, endPoint x: 840, endPoint y: 218, distance: 78.5
click at [840, 219] on div "Service Staff Total Tip Disc Staff earn Nail Trim (Dog) Emma 15.00 0 0 0 10% of…" at bounding box center [671, 169] width 459 height 275
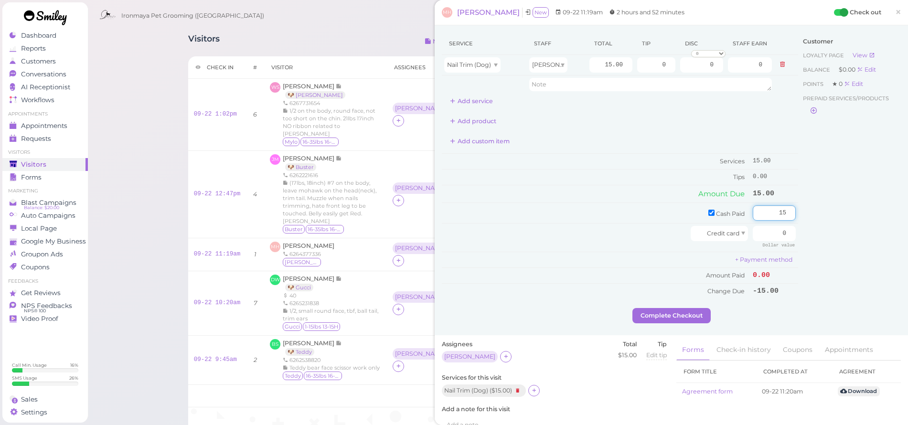
type input "15"
drag, startPoint x: 818, startPoint y: 214, endPoint x: 810, endPoint y: 220, distance: 10.3
click at [818, 214] on div "Customer Loyalty page View Balance $0.00 Edit Points ★ 0 Edit Prepaid services/…" at bounding box center [849, 169] width 103 height 275
click at [688, 309] on button "Complete Checkout" at bounding box center [671, 315] width 78 height 15
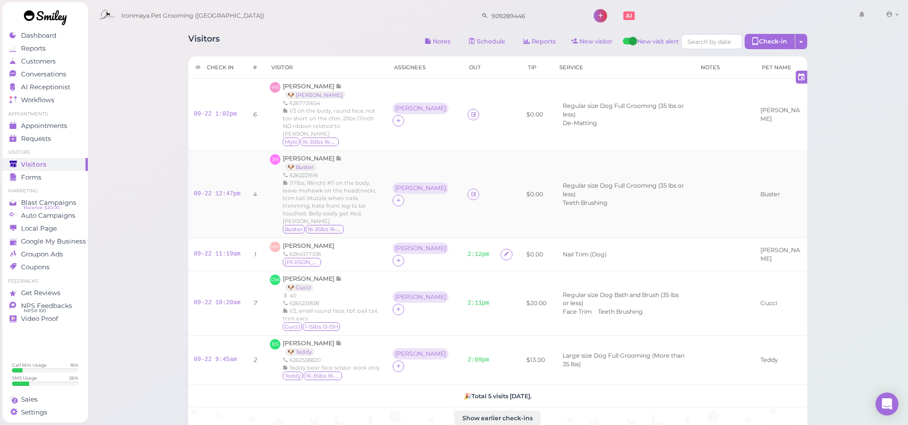
click at [325, 180] on span "(17lbs, 18inch) #7 on the body, leave mohawk on the head(neck), trim tail. Muzz…" at bounding box center [330, 202] width 94 height 45
drag, startPoint x: 344, startPoint y: 119, endPoint x: 364, endPoint y: 123, distance: 20.5
click at [364, 123] on div "1/2 on the body, round face, not too short on the chin. 21lbs 17inch NO ribbon …" at bounding box center [332, 122] width 98 height 31
click at [367, 127] on div "1/2 on the body, round face, not too short on the chin. 21lbs 17inch NO ribbon …" at bounding box center [332, 122] width 98 height 31
click at [381, 183] on div "(17lbs, 18inch) #7 on the body, leave mohawk on the head(neck), trim tail. Muzz…" at bounding box center [332, 202] width 98 height 46
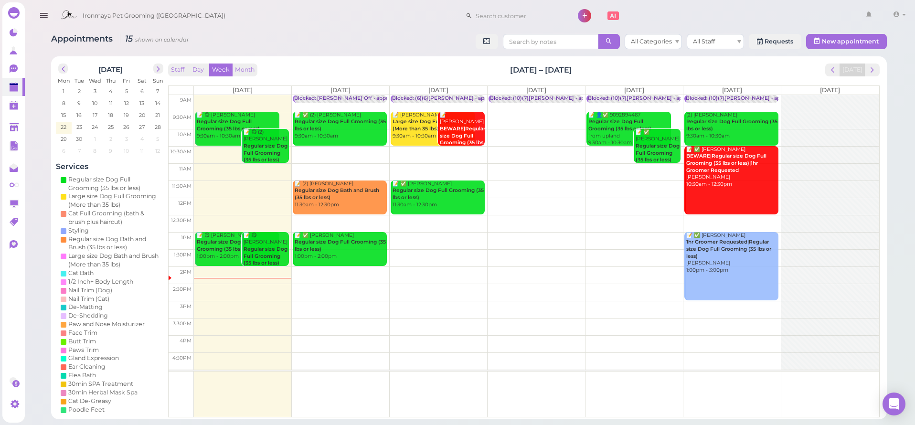
drag, startPoint x: 375, startPoint y: 25, endPoint x: 386, endPoint y: 26, distance: 11.5
click at [375, 25] on div "Ironmaya Pet Grooming ([GEOGRAPHIC_DATA]) 1 Account" at bounding box center [482, 15] width 853 height 27
click at [830, 70] on button "prev" at bounding box center [832, 69] width 15 height 13
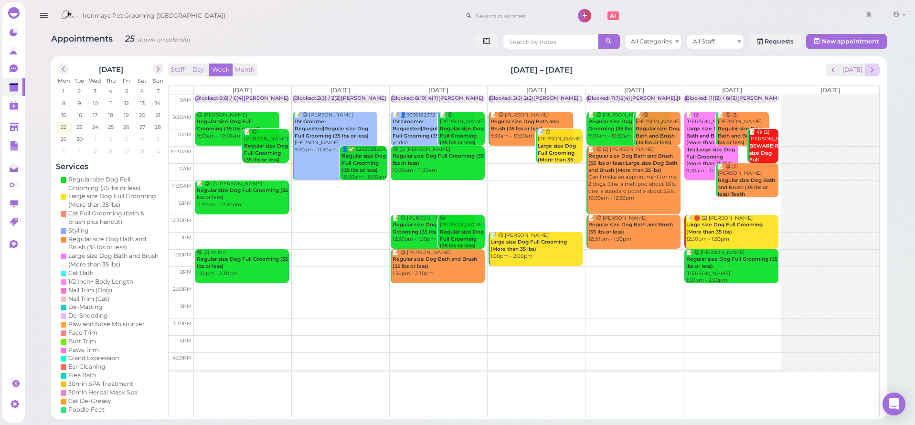
click at [871, 68] on span "next" at bounding box center [871, 69] width 9 height 9
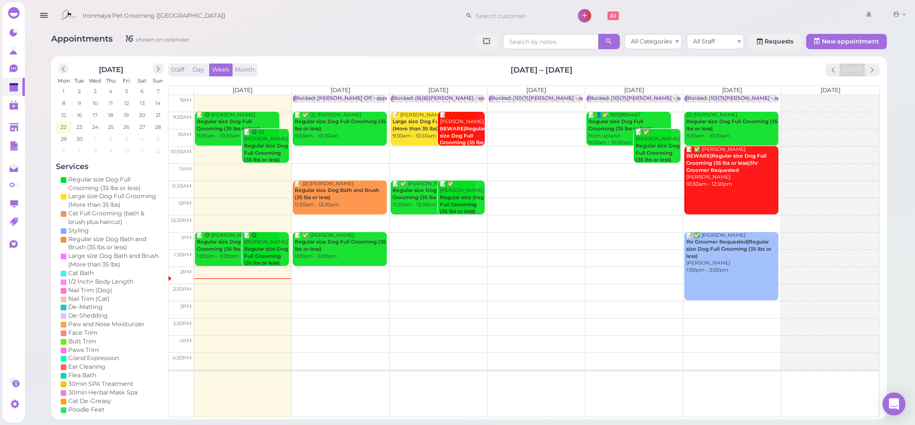
click at [400, 37] on div "Appointments 16 shown on calendar All Categories All Staff Requests New appoint…" at bounding box center [468, 43] width 835 height 18
click at [394, 35] on div "Appointments 16 shown on calendar All Categories All Staff Requests New appoint…" at bounding box center [468, 43] width 835 height 18
click at [38, 19] on button "button" at bounding box center [44, 15] width 24 height 27
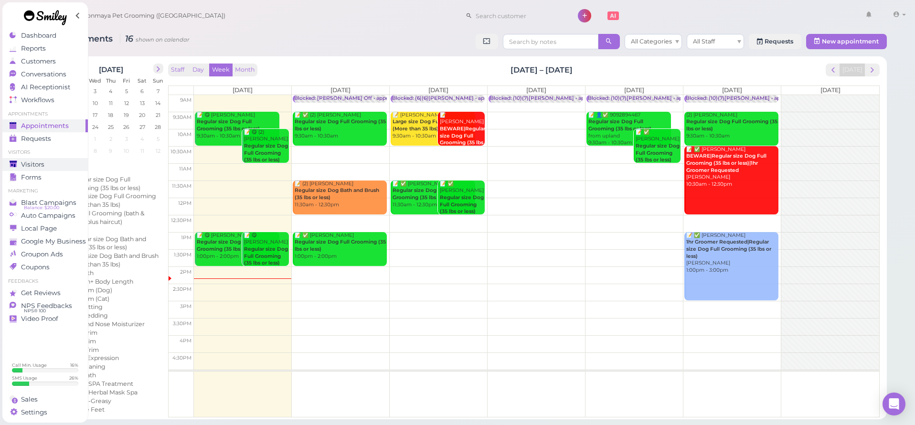
click at [42, 166] on span "Visitors" at bounding box center [32, 164] width 23 height 8
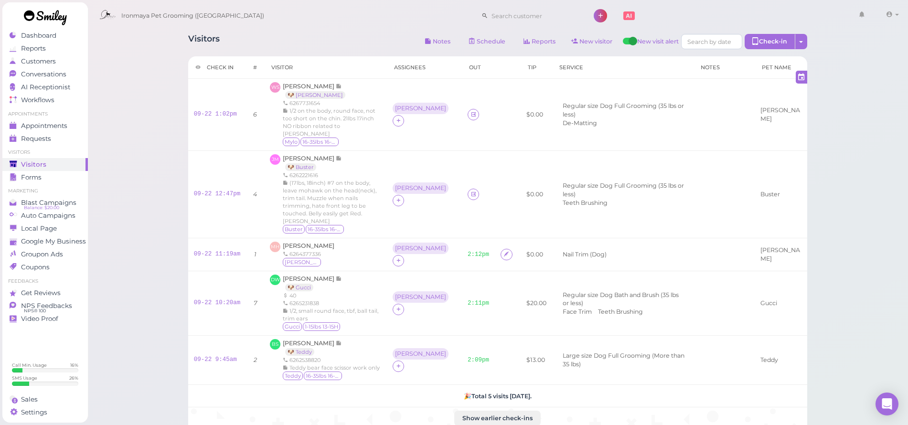
click at [379, 31] on div "Visitors Notes Schedule Reports New visitor New visit alert Check-in Customer c…" at bounding box center [497, 232] width 643 height 411
click at [354, 30] on div "Visitors Notes Schedule Reports New visitor New visit alert Check-in Customer c…" at bounding box center [497, 232] width 643 height 411
click at [287, 37] on div "Visitors Notes Schedule Reports New visitor New visit alert Check-in Customer c…" at bounding box center [497, 43] width 619 height 18
click at [289, 36] on div "Visitors Notes Schedule Reports New visitor New visit alert Check-in Customer c…" at bounding box center [497, 43] width 619 height 18
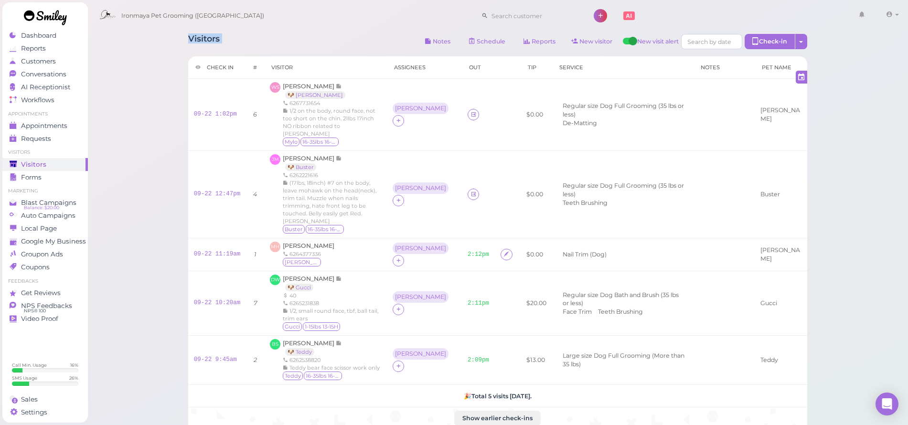
click at [289, 36] on div "Visitors Notes Schedule Reports New visitor New visit alert Check-in Customer c…" at bounding box center [497, 43] width 619 height 18
click at [314, 49] on div "Visitors Notes Schedule Reports New visitor New visit alert Check-in Customer c…" at bounding box center [497, 43] width 619 height 18
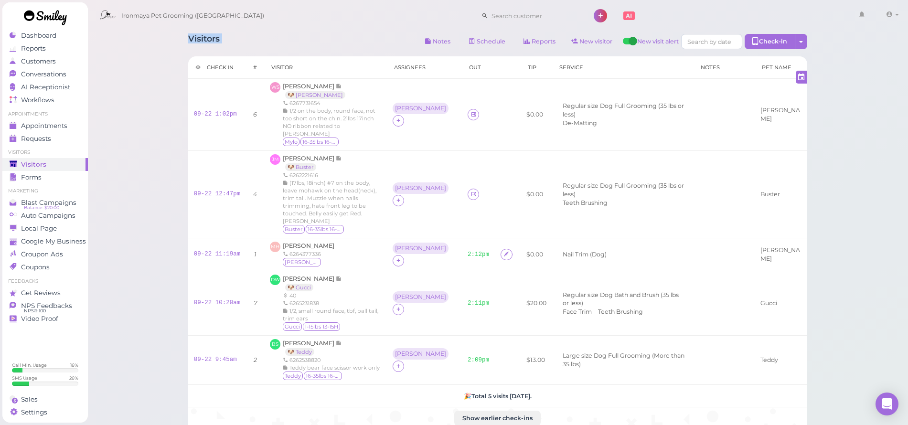
click at [315, 49] on div "Visitors Notes Schedule Reports New visitor New visit alert Check-in Customer c…" at bounding box center [497, 43] width 619 height 18
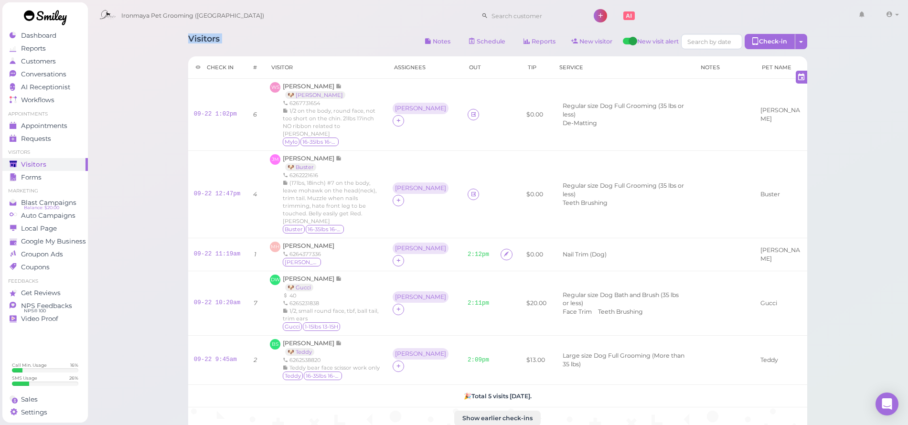
click at [315, 49] on div "Visitors Notes Schedule Reports New visitor New visit alert Check-in Customer c…" at bounding box center [497, 43] width 619 height 18
click at [334, 35] on div "Visitors Notes Schedule Reports New visitor New visit alert Check-in Customer c…" at bounding box center [497, 43] width 619 height 18
click at [320, 155] on span "[PERSON_NAME]" at bounding box center [309, 158] width 53 height 7
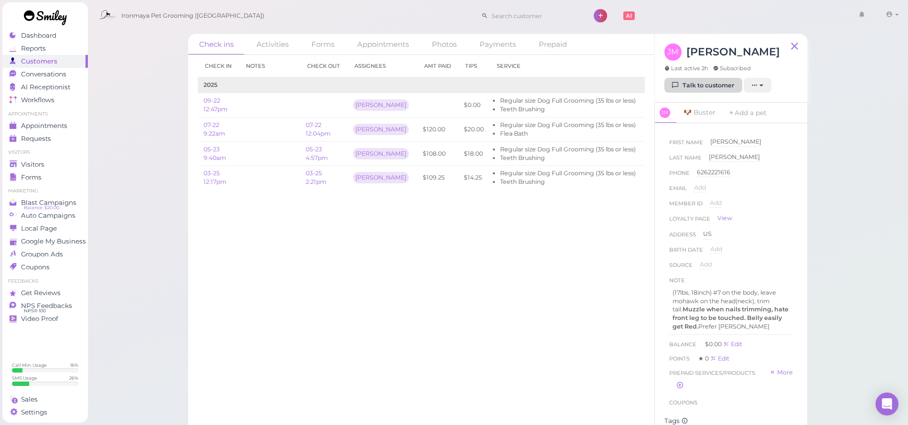
drag, startPoint x: 719, startPoint y: 89, endPoint x: 714, endPoint y: 91, distance: 6.0
click at [719, 89] on link "Talk to customer" at bounding box center [703, 85] width 78 height 15
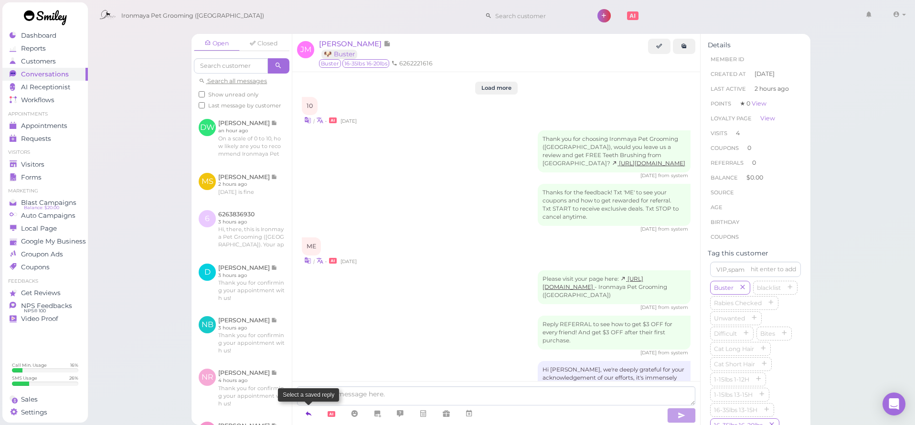
scroll to position [1349, 0]
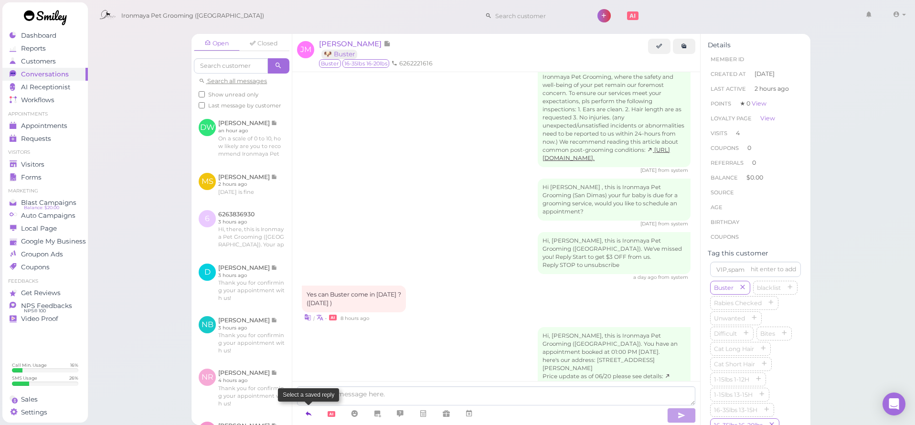
click at [306, 412] on icon at bounding box center [309, 414] width 8 height 10
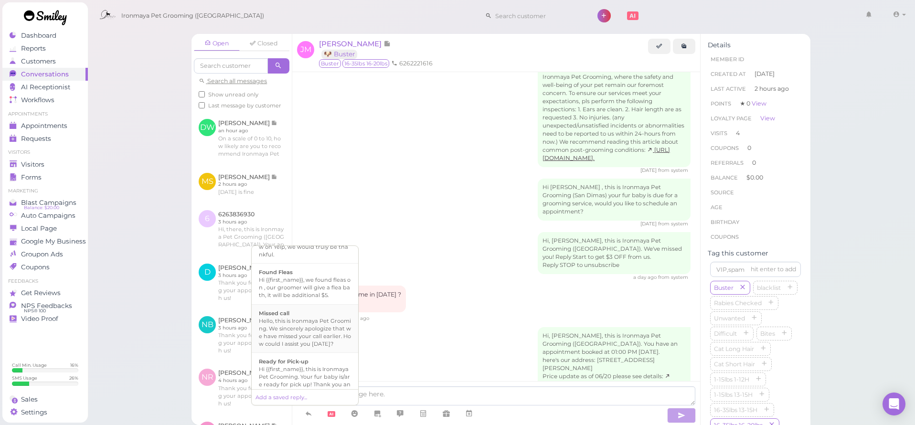
scroll to position [185, 0]
click at [307, 363] on b "Ready for Pick-up" at bounding box center [284, 359] width 50 height 7
type textarea "Hi {{first_name}}, this is Ironmaya Pet Grooming. Your fur baby is/are ready fo…"
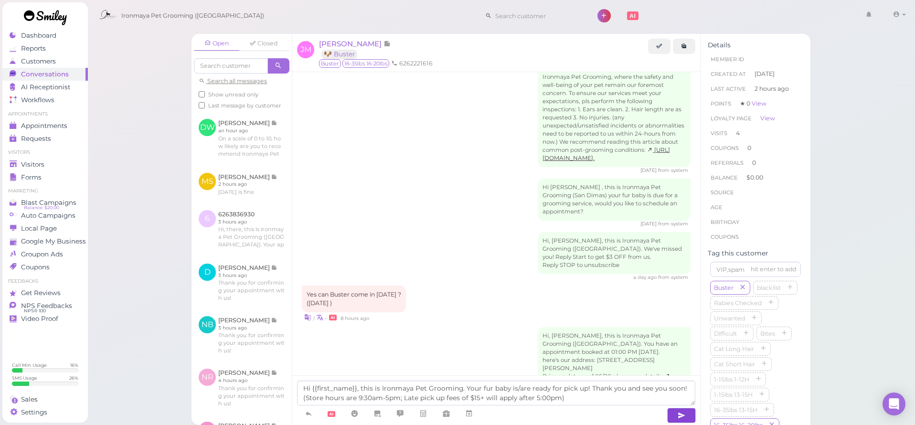
click at [682, 414] on icon "button" at bounding box center [681, 416] width 8 height 10
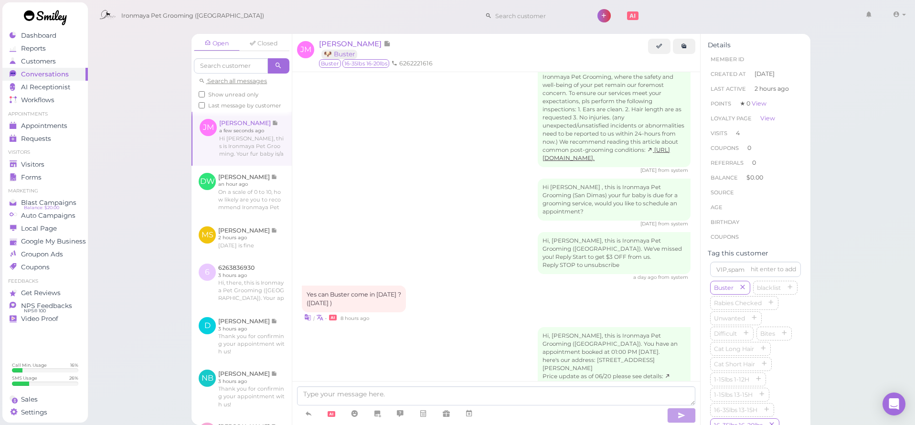
scroll to position [1394, 0]
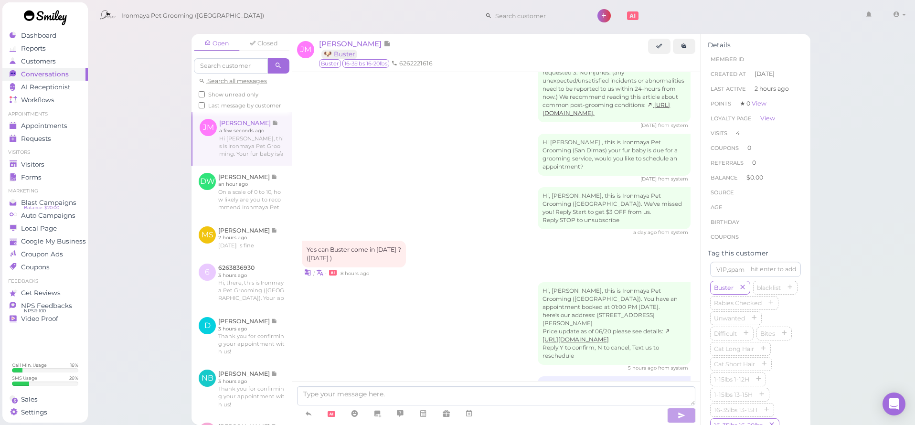
click at [365, 300] on div "Hi, [PERSON_NAME], this is Ironmaya Pet Grooming ([GEOGRAPHIC_DATA]). You have …" at bounding box center [496, 326] width 389 height 89
click at [413, 282] on div "Hi, [PERSON_NAME], this is Ironmaya Pet Grooming ([GEOGRAPHIC_DATA]). You have …" at bounding box center [496, 326] width 389 height 89
click at [414, 282] on div "Hi, [PERSON_NAME], this is Ironmaya Pet Grooming ([GEOGRAPHIC_DATA]). You have …" at bounding box center [496, 326] width 389 height 89
click at [766, 122] on link "View" at bounding box center [767, 118] width 15 height 7
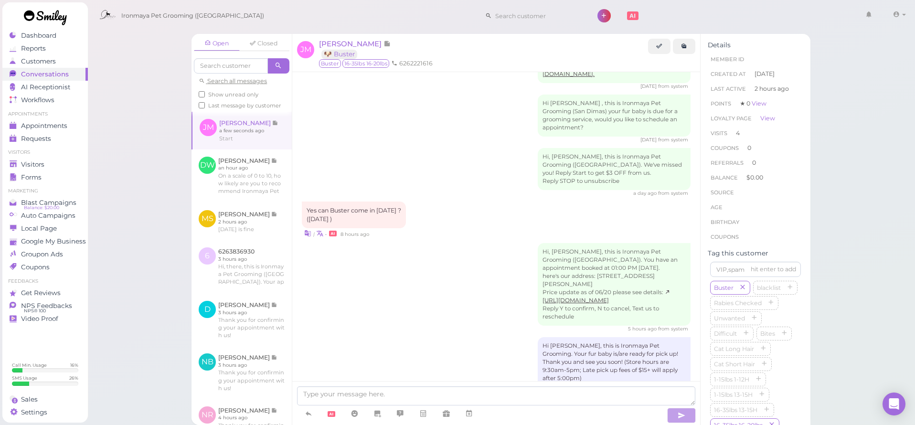
scroll to position [1477, 0]
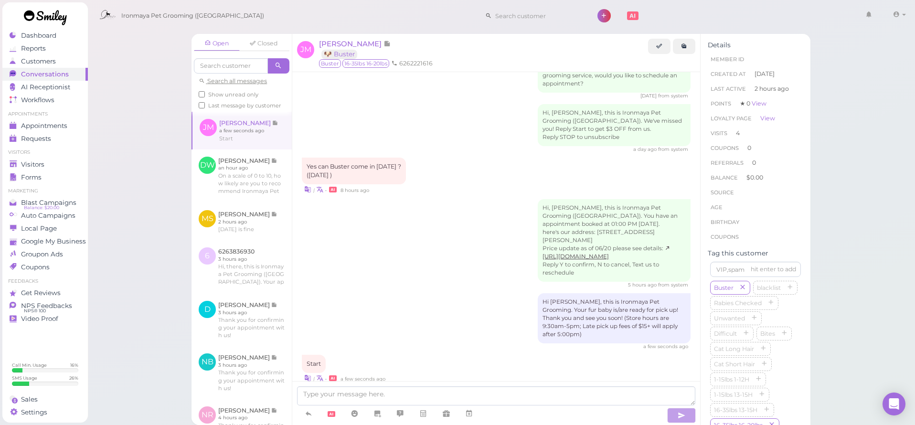
drag, startPoint x: 472, startPoint y: 163, endPoint x: 467, endPoint y: 131, distance: 31.9
click at [473, 199] on div "Hi, [PERSON_NAME], this is Ironmaya Pet Grooming ([GEOGRAPHIC_DATA]). You have …" at bounding box center [496, 243] width 389 height 89
click at [772, 122] on link "View" at bounding box center [767, 118] width 15 height 7
click at [49, 162] on div "Visitors" at bounding box center [44, 164] width 69 height 8
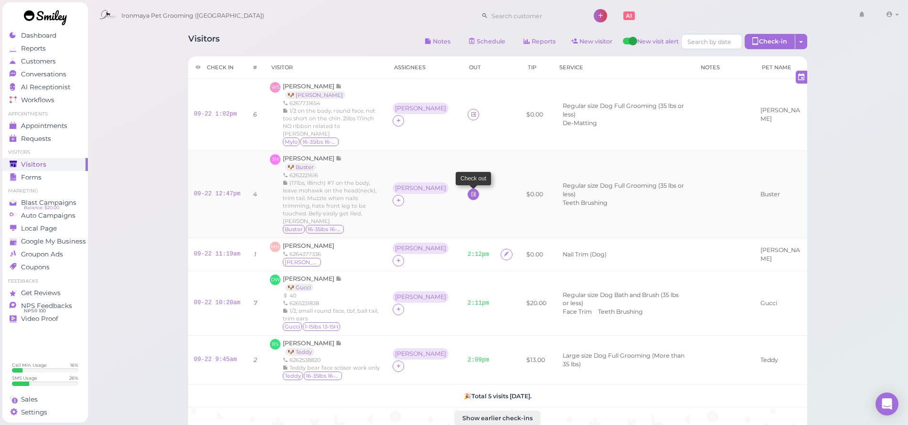
click at [470, 190] on icon at bounding box center [473, 193] width 6 height 7
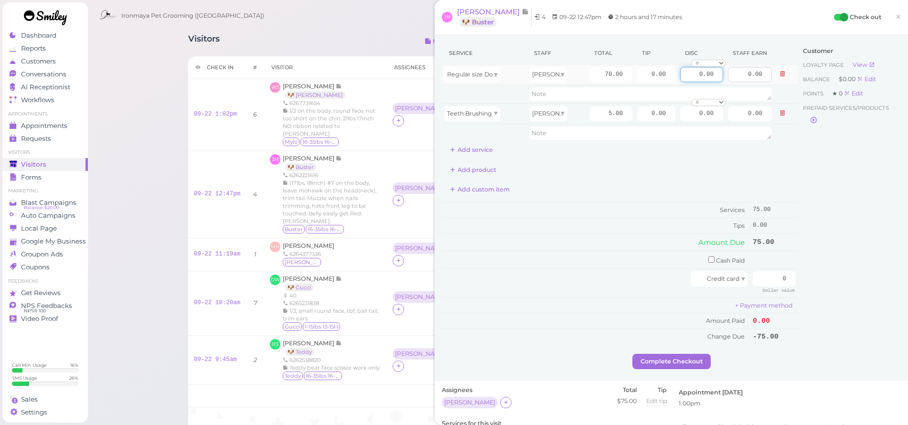
drag, startPoint x: 688, startPoint y: 77, endPoint x: 736, endPoint y: 76, distance: 47.7
click at [737, 77] on tr "Regular size Dog Full Grooming (35 lbs or less) [PERSON_NAME] 70.00 0.00 0.00 0…" at bounding box center [620, 74] width 356 height 21
type input "3.00"
click at [827, 193] on div "Customer Loyalty page View Balance $0.00 Edit Points ★ 0 Edit Prepaid services/…" at bounding box center [849, 198] width 103 height 312
drag, startPoint x: 594, startPoint y: 70, endPoint x: 633, endPoint y: 70, distance: 38.2
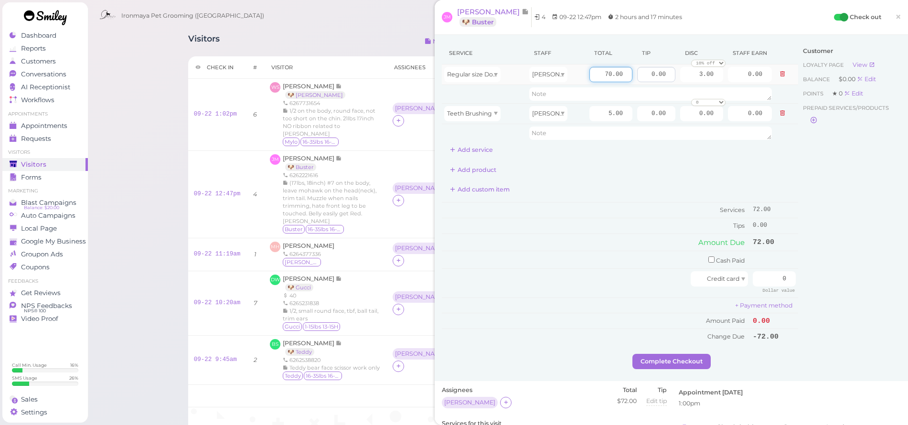
click at [633, 70] on tr "Regular size Dog Full Grooming (35 lbs or less) [PERSON_NAME] 70.00 0.00 3.00 0…" at bounding box center [620, 74] width 356 height 21
type input "95"
click at [668, 42] on div "Service Staff Total Tip Disc Staff earn Regular size Dog Full Grooming (35 lbs …" at bounding box center [670, 208] width 473 height 346
click at [867, 243] on div "Customer Loyalty page View Balance $0.00 Edit Points ★ 0 Edit Prepaid services/…" at bounding box center [849, 198] width 103 height 312
drag, startPoint x: 649, startPoint y: 74, endPoint x: 665, endPoint y: 76, distance: 15.9
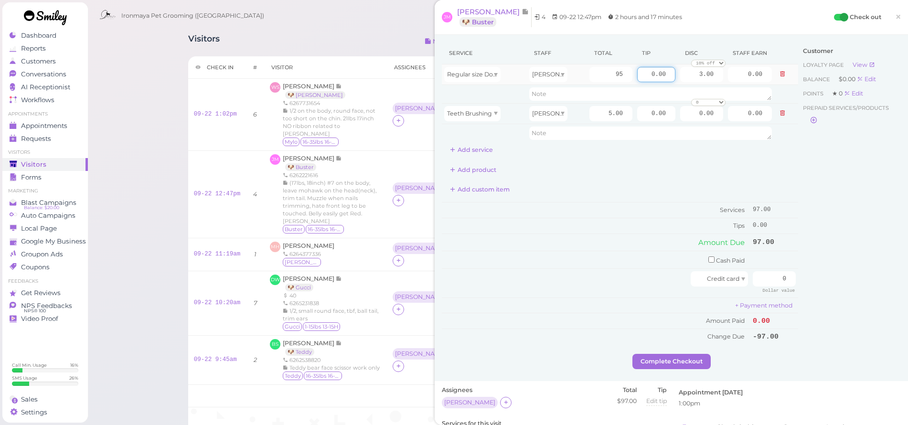
click at [665, 76] on input "0.00" at bounding box center [656, 74] width 38 height 15
type input "15"
click at [693, 196] on div "Add custom item" at bounding box center [620, 189] width 356 height 15
drag, startPoint x: 768, startPoint y: 274, endPoint x: 885, endPoint y: 289, distance: 118.0
click at [885, 289] on div "Service Staff Total Tip Disc Staff earn Regular size Dog Full Grooming (35 lbs …" at bounding box center [671, 198] width 459 height 312
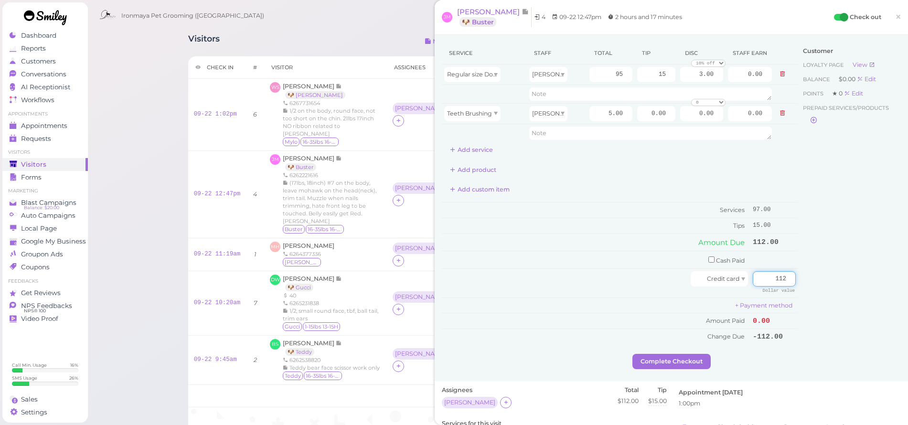
type input "112"
click at [901, 275] on div "[PERSON_NAME] 🐶 Buster 4 09-22 12:47pm 2 hours and 17 minutes Check out × Servi…" at bounding box center [670, 212] width 473 height 425
click at [846, 203] on div "Customer Loyalty page View Balance $0.00 Edit Points ★ 0 Edit Prepaid services/…" at bounding box center [849, 198] width 103 height 312
click at [693, 356] on button "Complete Checkout" at bounding box center [671, 361] width 78 height 15
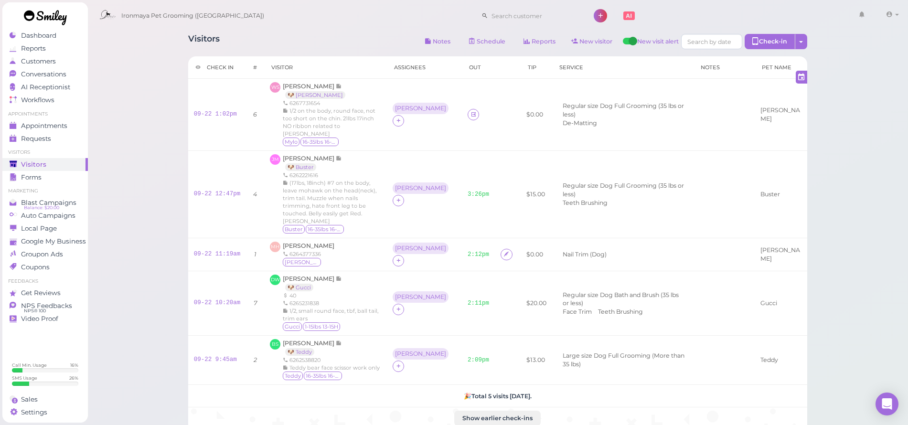
click at [371, 31] on div "Visitors Notes Schedule Reports New visitor New visit alert Check-in Customer c…" at bounding box center [497, 232] width 643 height 411
click at [332, 23] on div "Ironmaya Pet Grooming ([GEOGRAPHIC_DATA]) 1 Account" at bounding box center [498, 15] width 807 height 27
click at [293, 275] on span "[PERSON_NAME]" at bounding box center [309, 278] width 53 height 7
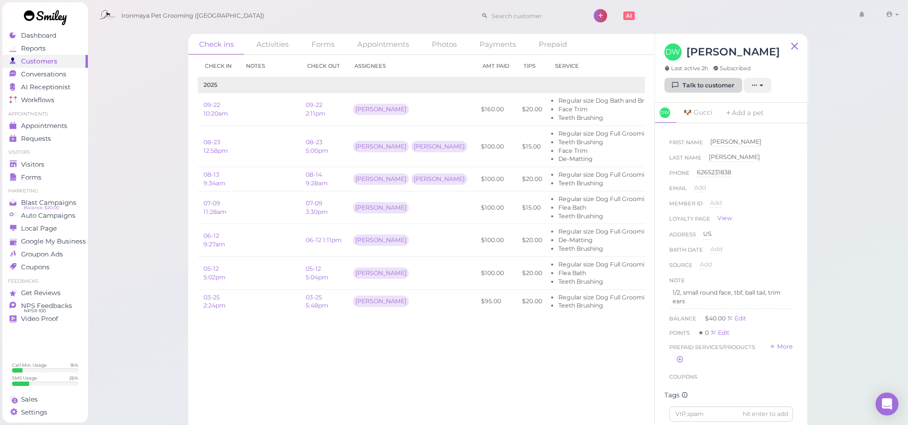
click at [721, 87] on link "Talk to customer" at bounding box center [703, 85] width 78 height 15
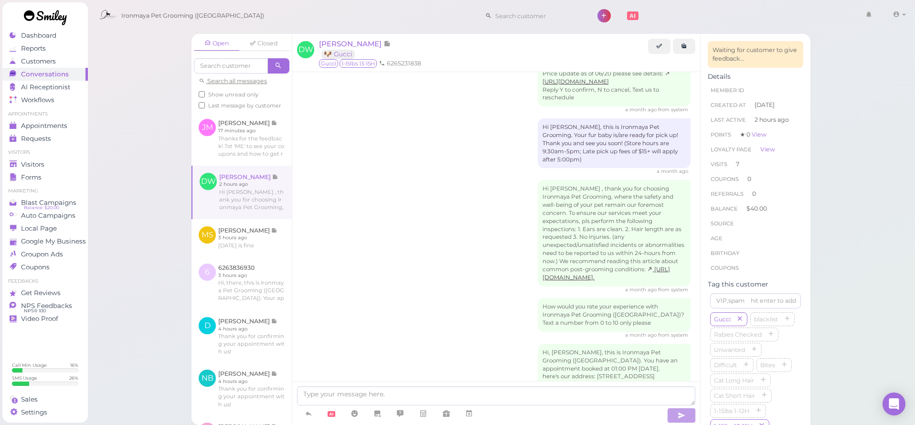
scroll to position [2109, 0]
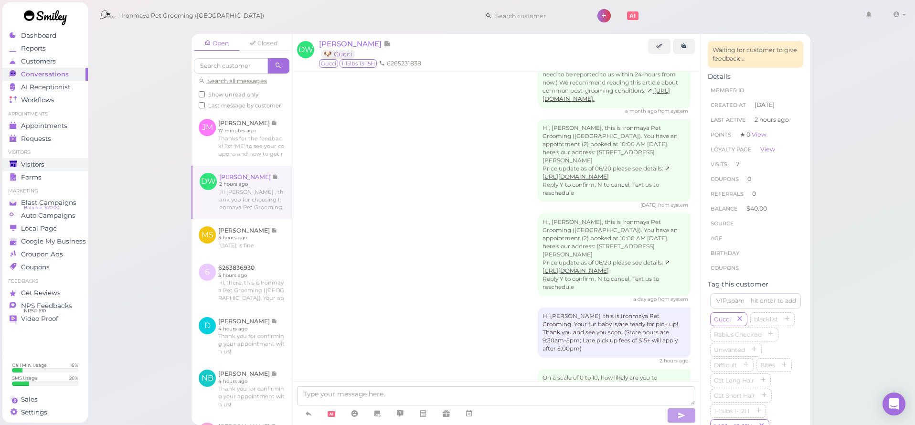
click at [71, 168] on link "Visitors" at bounding box center [44, 164] width 85 height 13
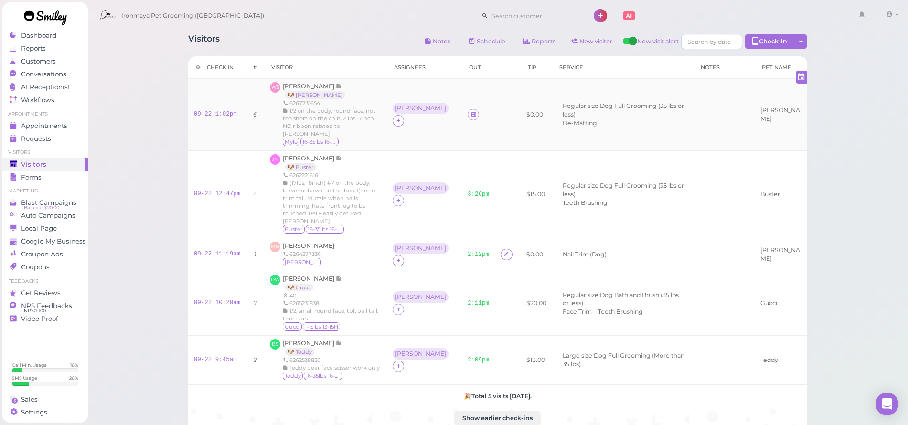
click at [318, 86] on span "[PERSON_NAME]" at bounding box center [309, 86] width 53 height 7
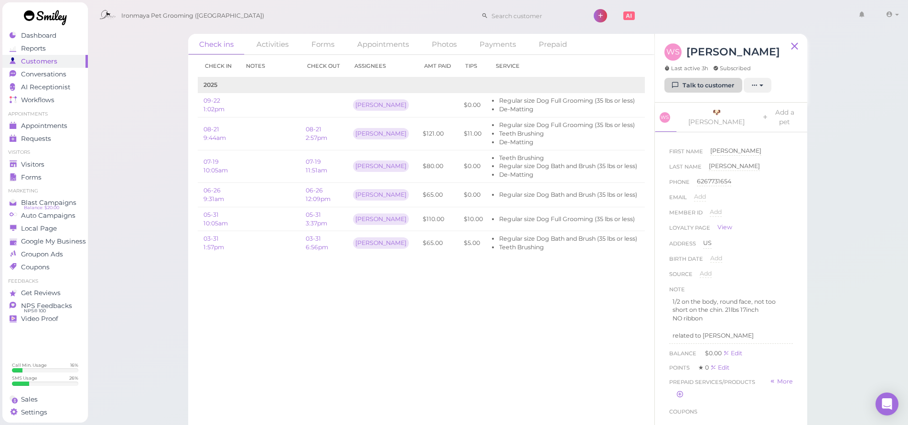
click at [681, 85] on link "Talk to customer" at bounding box center [703, 85] width 78 height 15
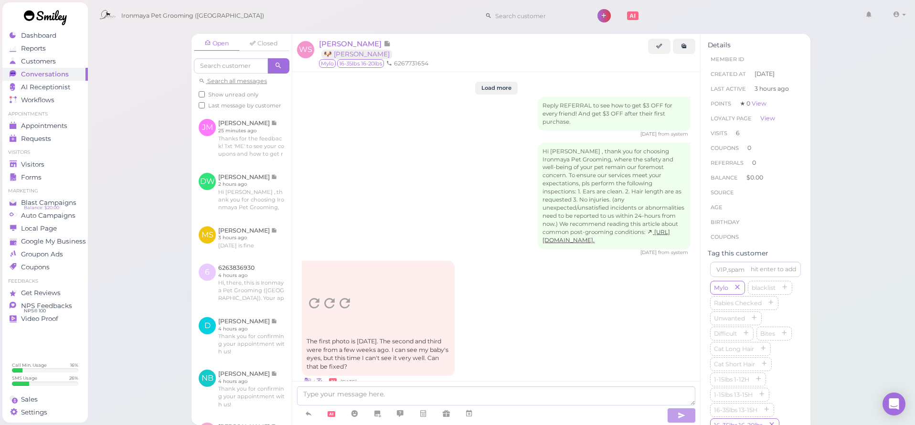
scroll to position [1252, 0]
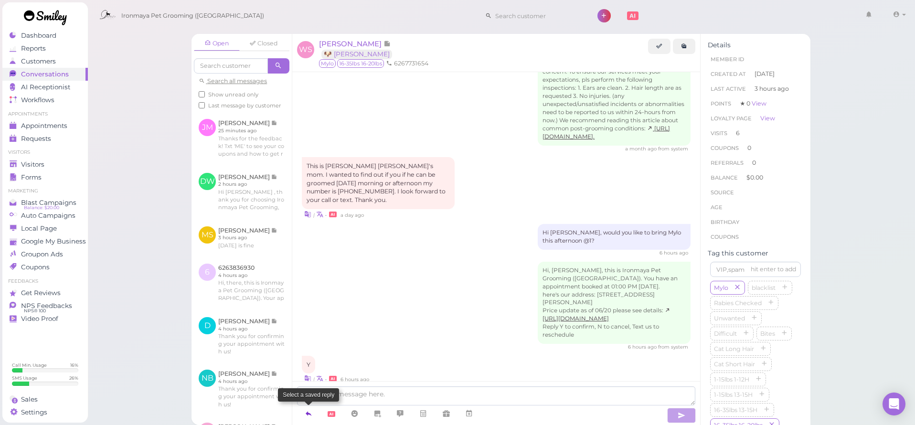
click at [304, 414] on link at bounding box center [308, 413] width 23 height 17
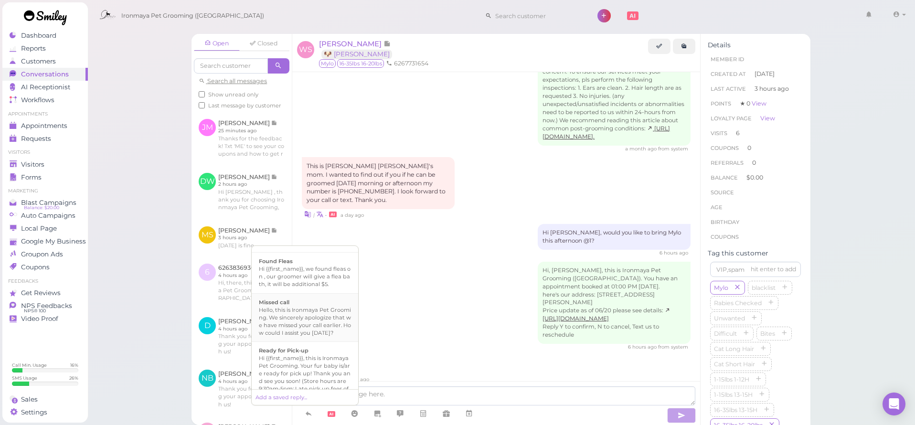
scroll to position [196, 0]
click at [333, 377] on div "Hi {{first_name}}, this is Ironmaya Pet Grooming. Your fur baby is/are ready fo…" at bounding box center [305, 375] width 92 height 46
type textarea "Hi {{first_name}}, this is Ironmaya Pet Grooming. Your fur baby is/are ready fo…"
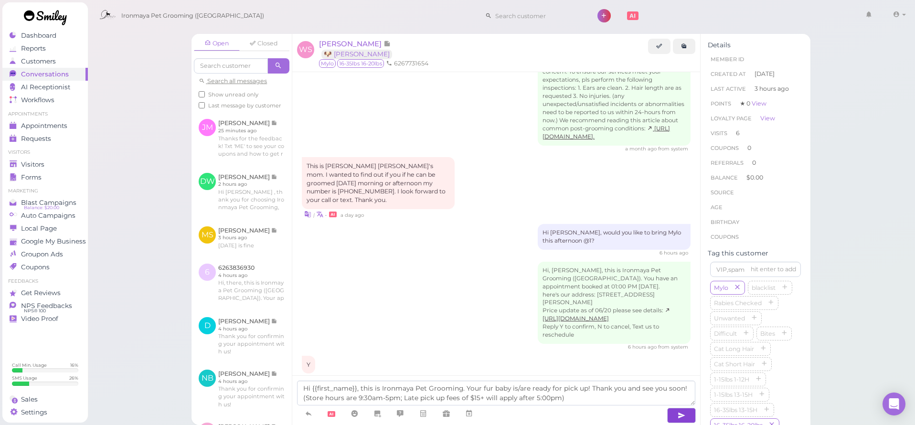
click at [689, 414] on button "button" at bounding box center [681, 415] width 29 height 15
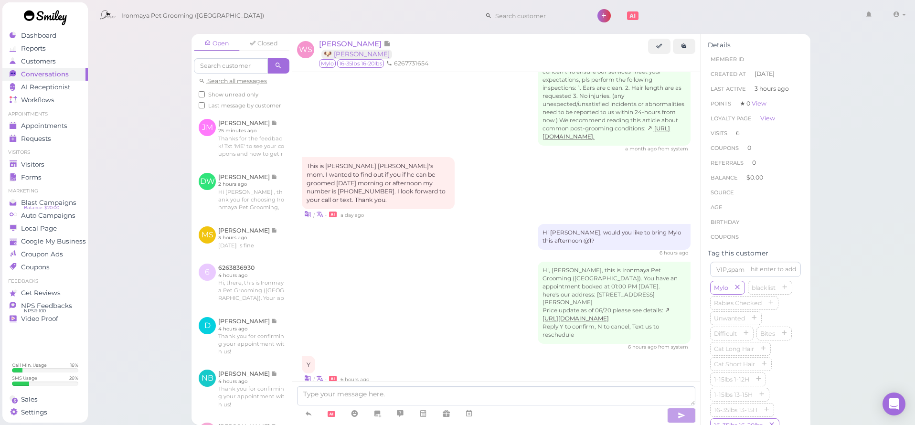
scroll to position [1297, 0]
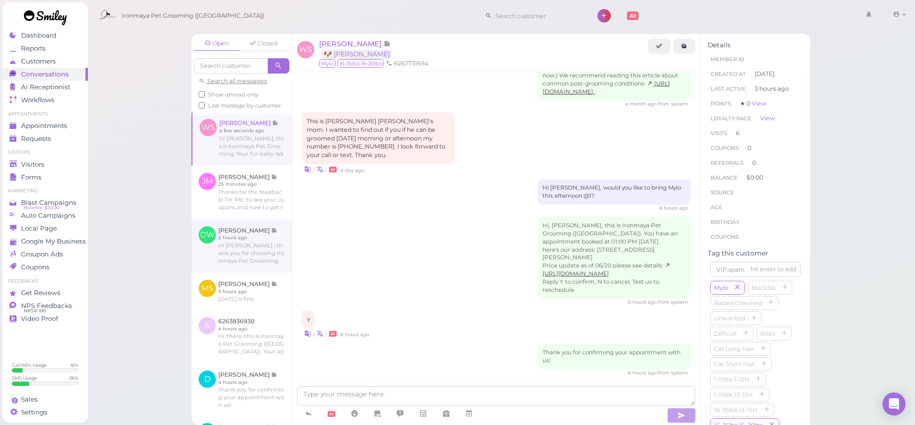
click at [269, 260] on link at bounding box center [241, 245] width 100 height 53
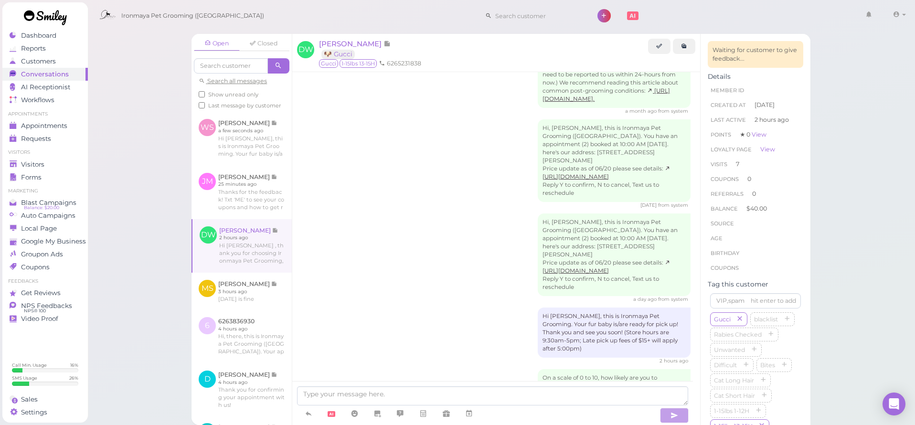
scroll to position [2101, 0]
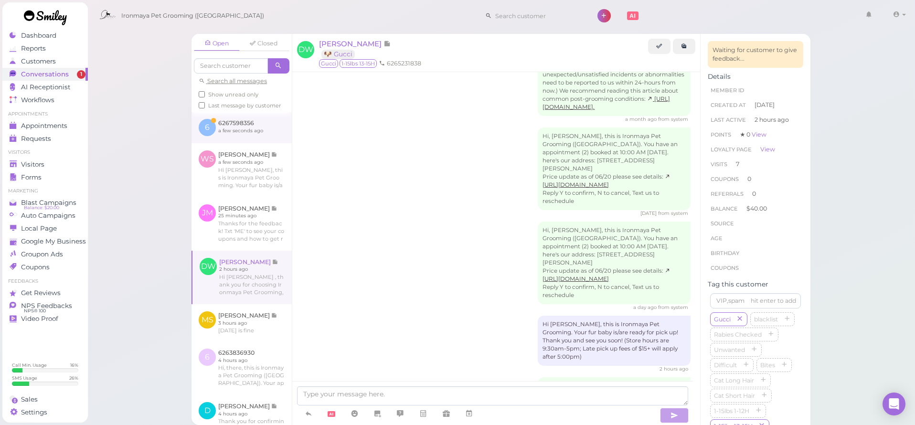
click at [236, 128] on link at bounding box center [241, 128] width 100 height 32
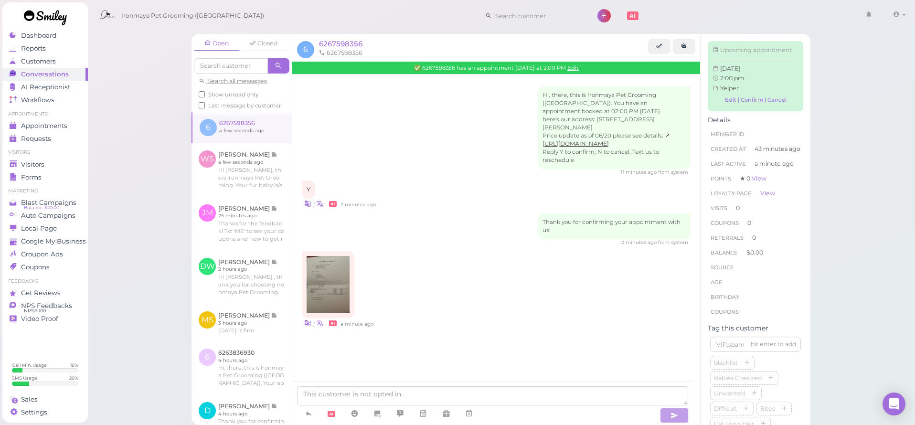
click at [328, 275] on img at bounding box center [327, 284] width 43 height 57
click at [331, 268] on img at bounding box center [327, 284] width 43 height 57
click at [772, 382] on icon "button" at bounding box center [771, 378] width 6 height 7
click at [517, 401] on textarea at bounding box center [492, 395] width 391 height 19
type textarea "w"
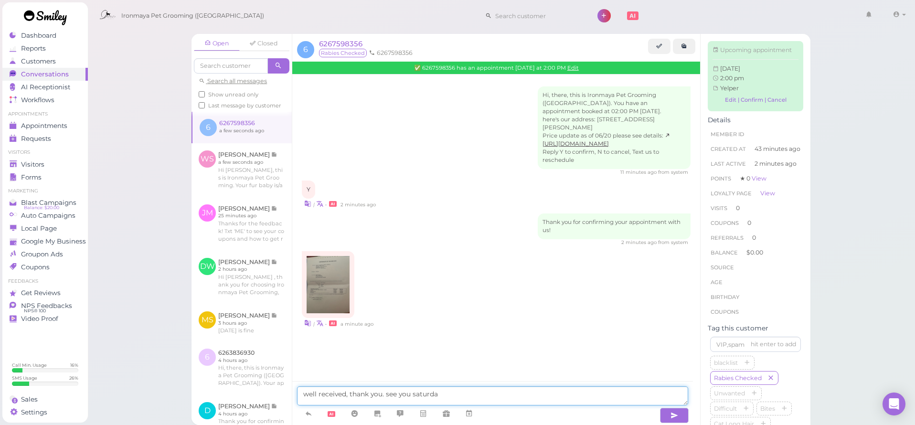
type textarea "well received, thank you. see you [DATE]"
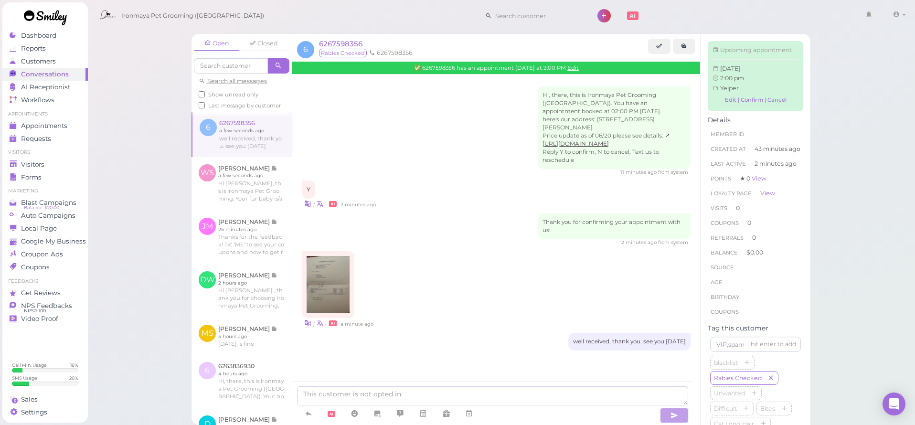
click at [435, 151] on div "Hi, there, this is Ironmaya Pet Grooming ([GEOGRAPHIC_DATA]). You have an appoi…" at bounding box center [496, 130] width 389 height 89
drag, startPoint x: 167, startPoint y: 106, endPoint x: 111, endPoint y: 148, distance: 70.1
click at [167, 106] on div "Open Closed Search all messages Show unread only Last message by customer 6 626…" at bounding box center [501, 212] width 828 height 425
click at [67, 158] on link "Visitors" at bounding box center [44, 164] width 85 height 13
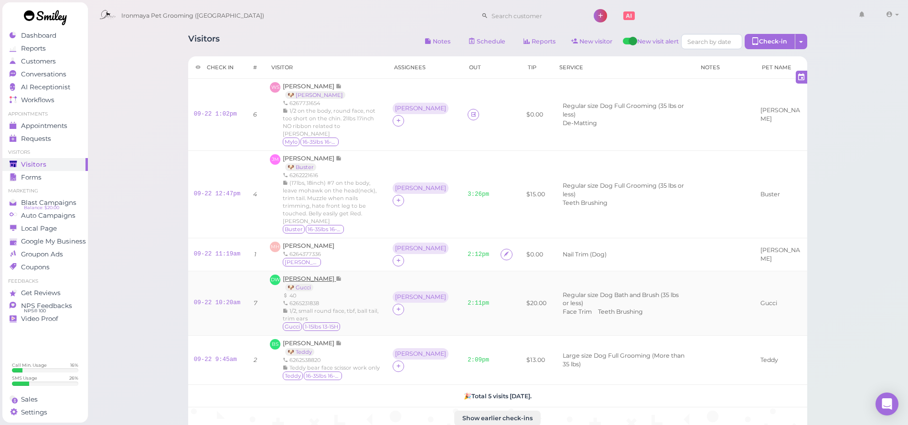
click at [310, 275] on span "[PERSON_NAME]" at bounding box center [309, 278] width 53 height 7
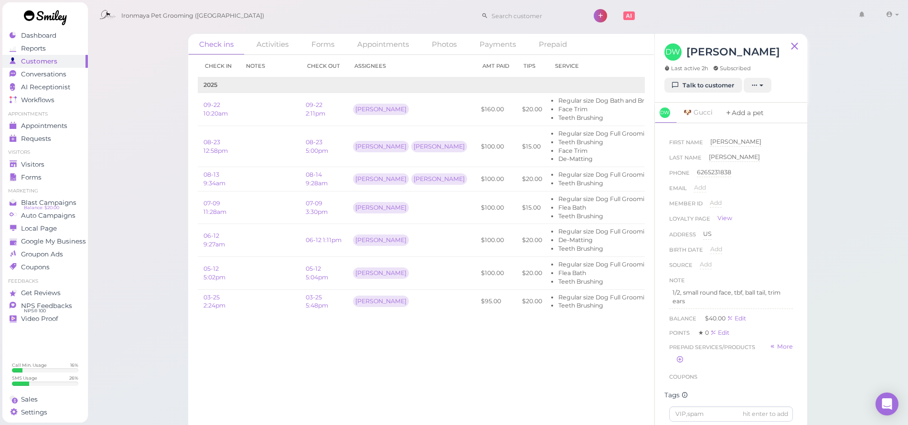
click at [735, 114] on link "Add a pet" at bounding box center [744, 113] width 50 height 21
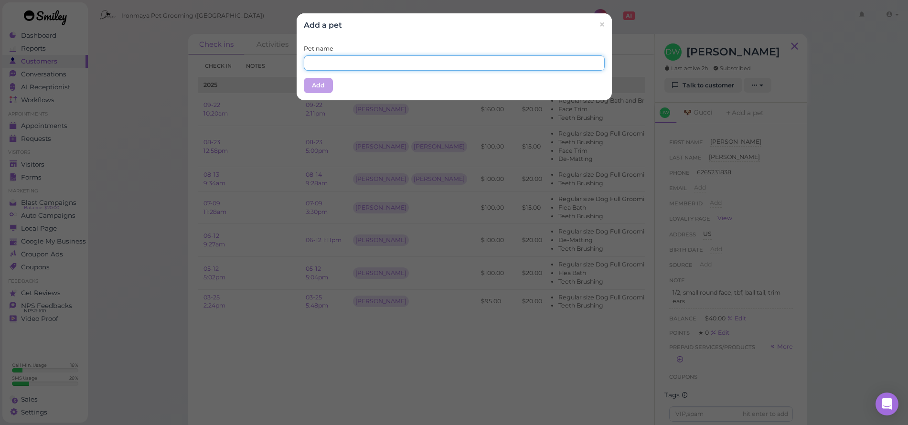
click at [336, 65] on input "text" at bounding box center [454, 62] width 301 height 15
type input "m"
type input "Money"
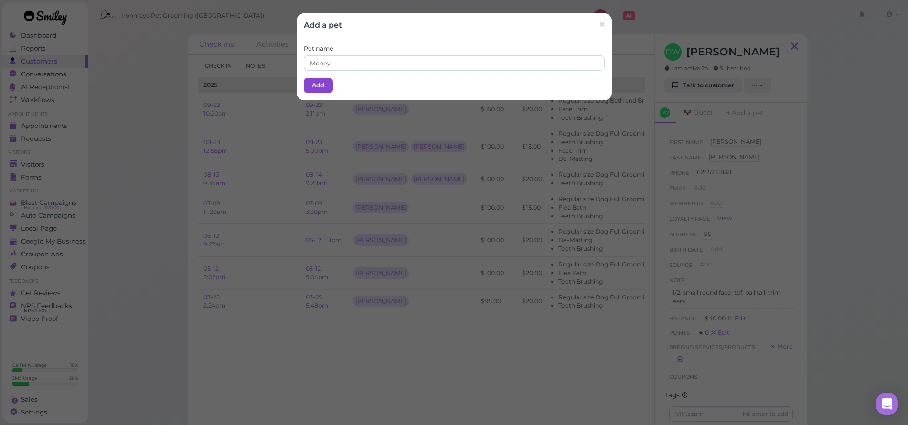
click at [305, 86] on button "Add" at bounding box center [318, 85] width 29 height 15
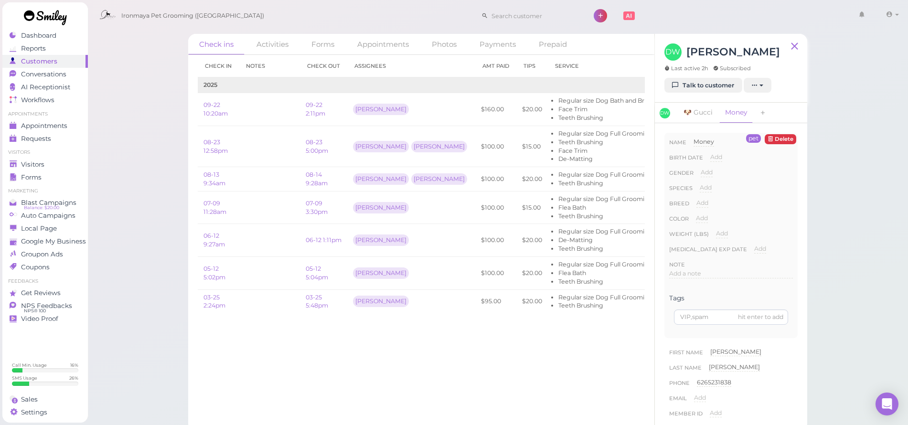
drag, startPoint x: 103, startPoint y: 140, endPoint x: 95, endPoint y: 151, distance: 13.7
click at [102, 143] on div "Check ins Activities Forms Appointments Photos Payments Prepaid Check in Notes …" at bounding box center [497, 215] width 821 height 431
click at [63, 158] on link "Visitors" at bounding box center [44, 164] width 85 height 13
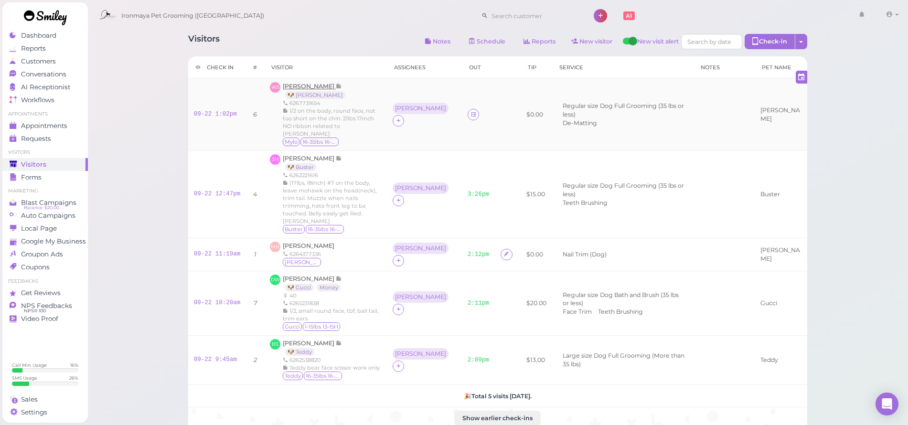
click at [336, 86] on span "[PERSON_NAME]" at bounding box center [309, 86] width 53 height 7
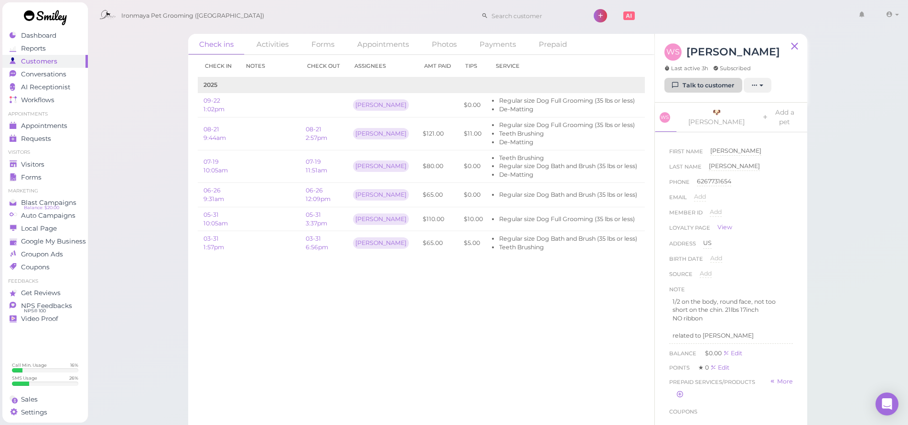
click at [678, 84] on icon at bounding box center [675, 85] width 6 height 7
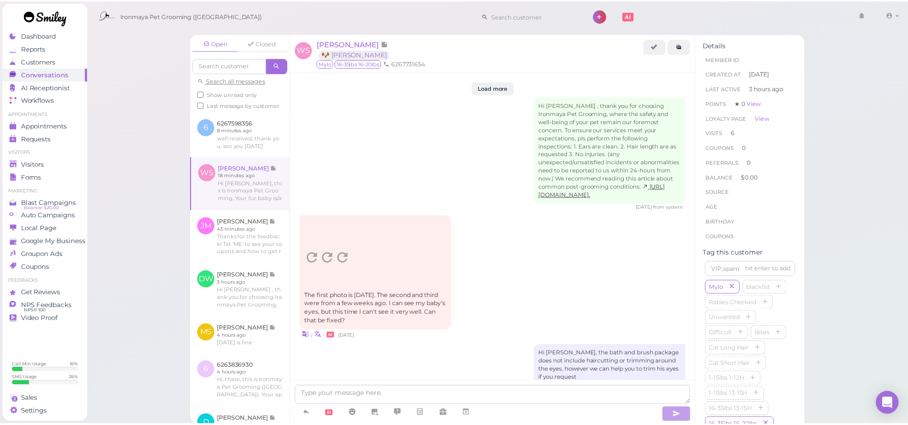
scroll to position [1259, 0]
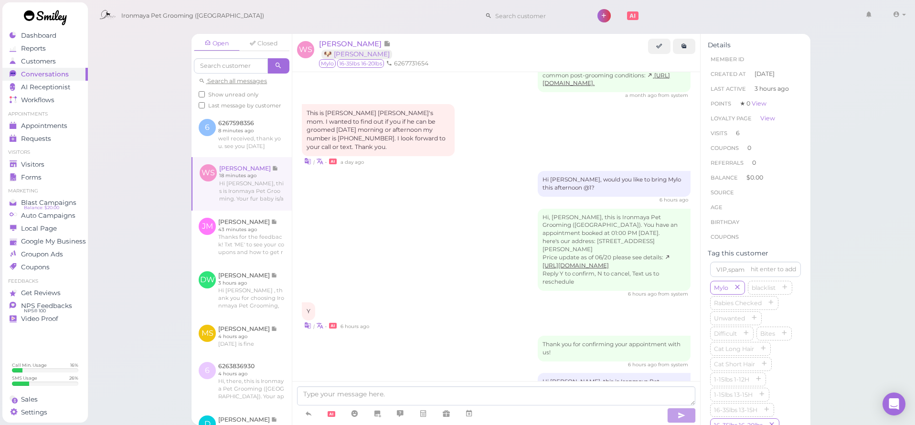
click at [366, 171] on div "Hi [PERSON_NAME], would you like to bring Mylo this afternoon @1? 6 hours ago" at bounding box center [496, 187] width 389 height 32
click at [169, 156] on div "Open Closed Search all messages Show unread only Last message by customer 6 626…" at bounding box center [501, 212] width 828 height 425
click at [40, 165] on span "Visitors" at bounding box center [32, 164] width 23 height 8
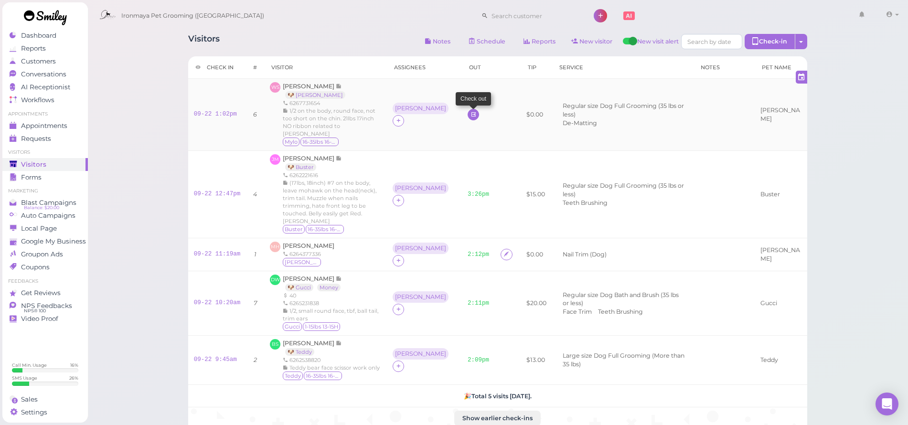
click at [470, 113] on icon at bounding box center [473, 114] width 6 height 7
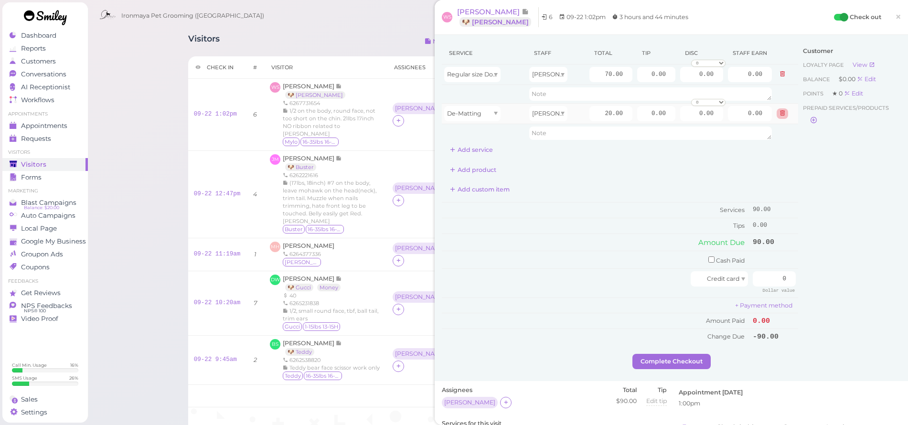
click at [779, 111] on icon at bounding box center [782, 113] width 6 height 7
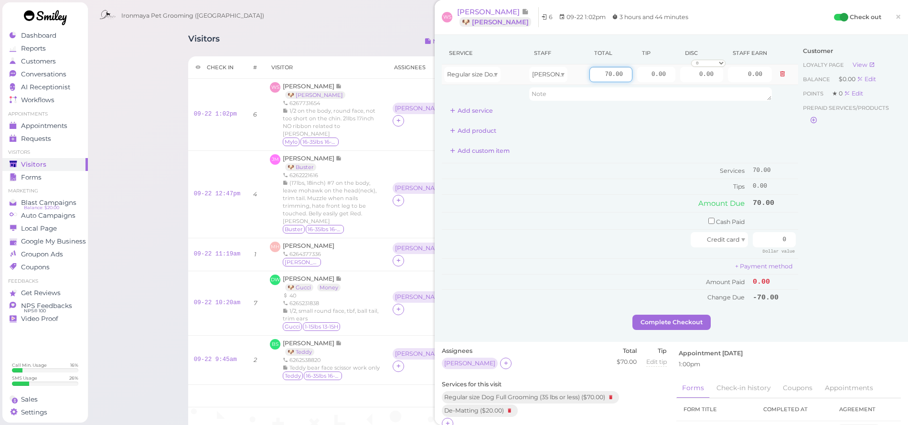
click at [598, 77] on input "70.00" at bounding box center [610, 74] width 43 height 15
type input "85.00"
click at [619, 206] on td "Amount Due" at bounding box center [596, 203] width 308 height 17
drag, startPoint x: 775, startPoint y: 232, endPoint x: 801, endPoint y: 238, distance: 26.4
click at [801, 233] on div "Service Staff Total Tip Disc Staff earn Regular size Dog Full Grooming (35 lbs …" at bounding box center [671, 178] width 459 height 273
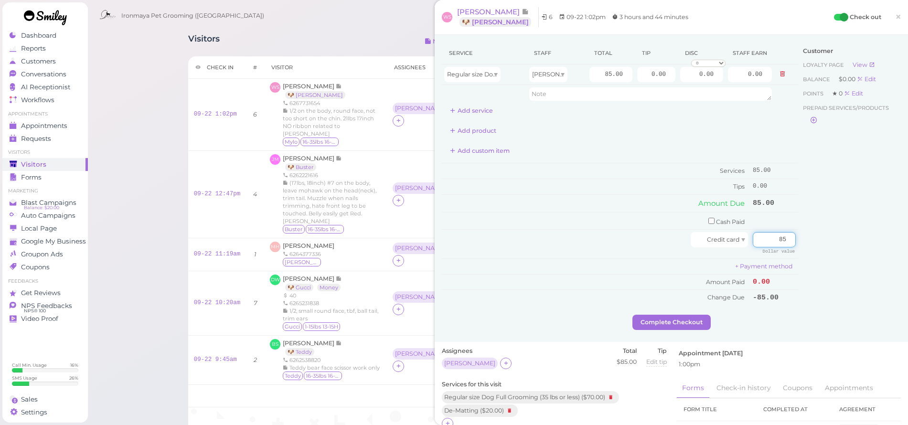
type input "85"
click at [896, 280] on div "Service Staff Total Tip Disc Staff earn Regular size Dog Full Grooming (35 lbs …" at bounding box center [670, 188] width 473 height 307
click at [850, 287] on div "Customer Loyalty page View Balance $0.00 Edit Points ★ 0 Edit Prepaid services/…" at bounding box center [849, 178] width 103 height 273
click at [672, 318] on button "Complete Checkout" at bounding box center [671, 322] width 78 height 15
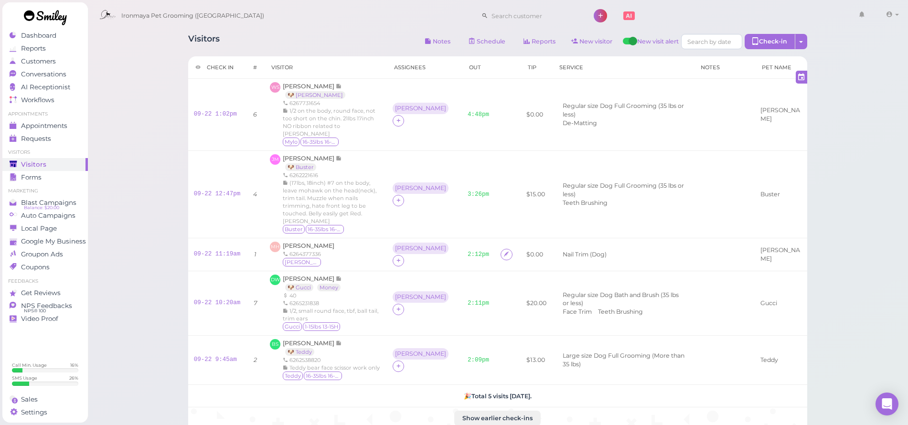
click at [262, 31] on div "Visitors Notes Schedule Reports New visitor New visit alert Check-in Customer c…" at bounding box center [497, 232] width 643 height 411
click at [110, 162] on div "Visitors Notes Schedule Reports New visitor New visit alert Check-in Customer c…" at bounding box center [497, 276] width 821 height 552
click at [47, 127] on span "Appointments" at bounding box center [44, 126] width 46 height 8
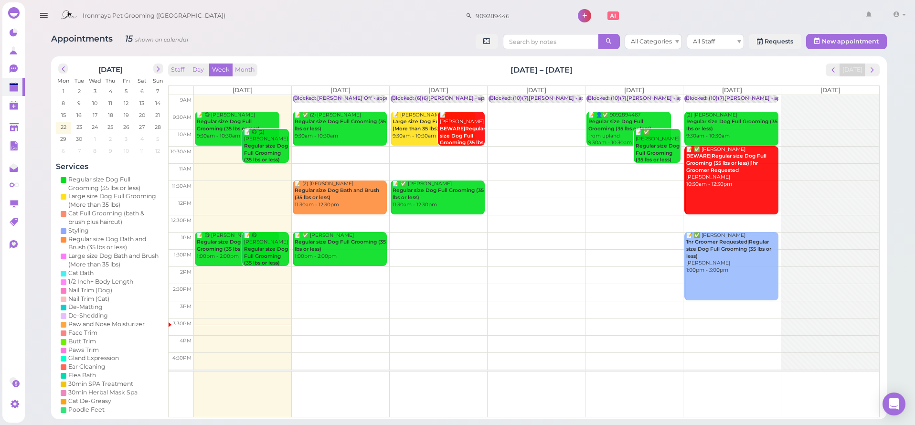
click at [395, 56] on div "September 2025 Mon Tue Wed Thu Fri Sat Sun 1 2 3 4 5 6 7 8 9 10 11 12 13 14 15 …" at bounding box center [468, 237] width 835 height 363
click at [441, 236] on td at bounding box center [536, 240] width 685 height 17
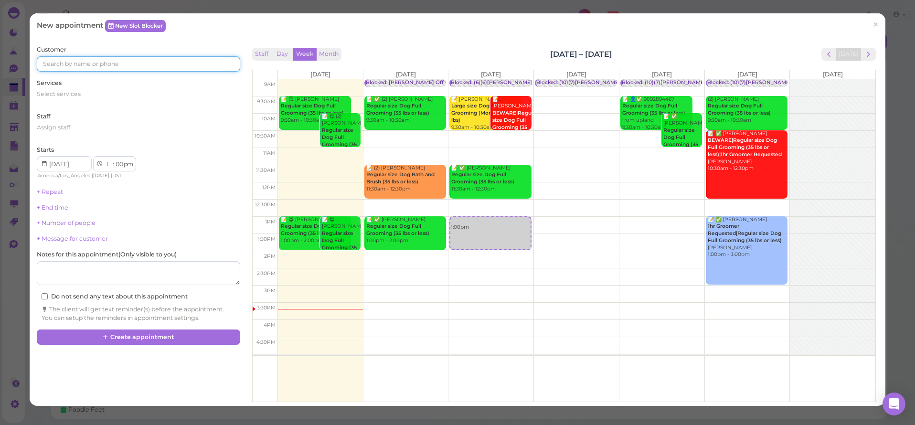
click at [102, 64] on input at bounding box center [138, 63] width 203 height 15
type input "8"
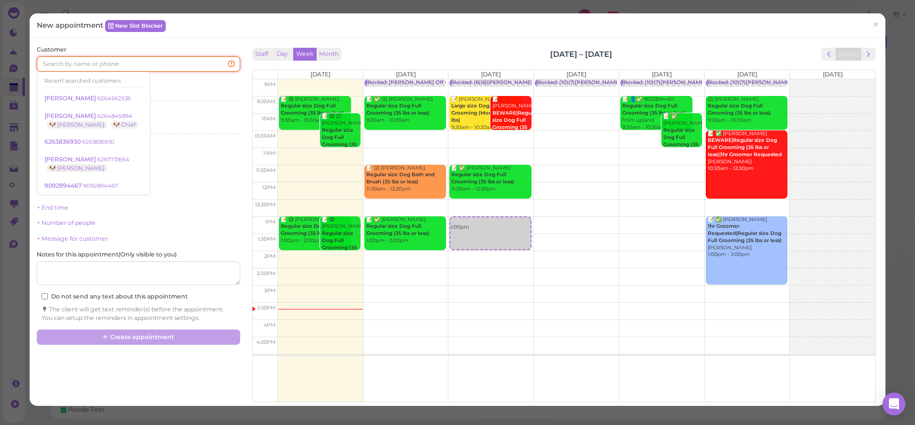
type input "8"
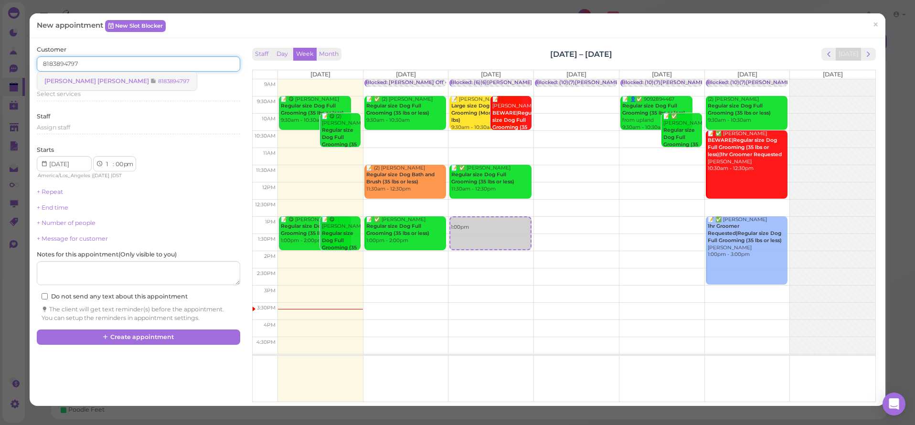
type input "8183894797"
click at [104, 81] on span "Maria Elena Ramos Ramos" at bounding box center [97, 80] width 106 height 7
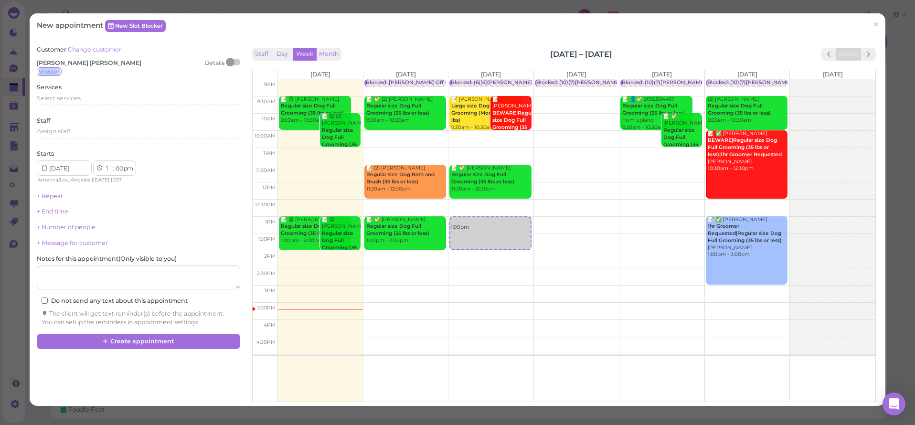
click at [230, 67] on div "Shester" at bounding box center [138, 71] width 203 height 9
click at [238, 60] on div at bounding box center [233, 62] width 13 height 7
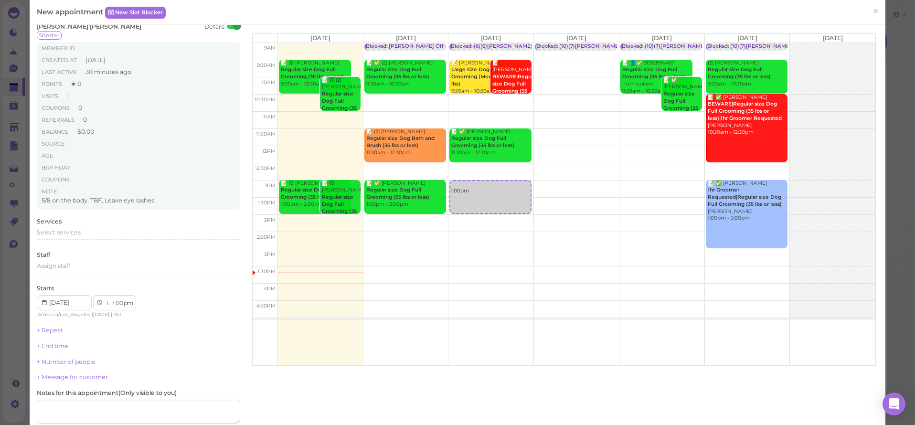
scroll to position [34, 0]
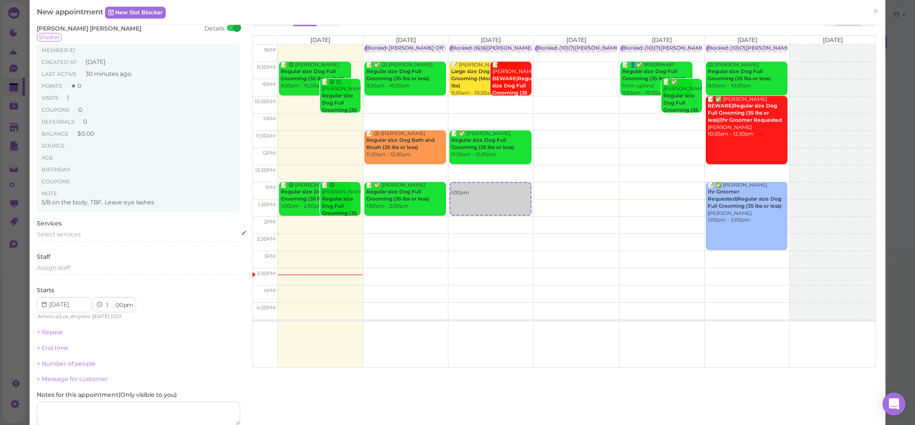
click at [56, 233] on span "Select services" at bounding box center [59, 234] width 44 height 7
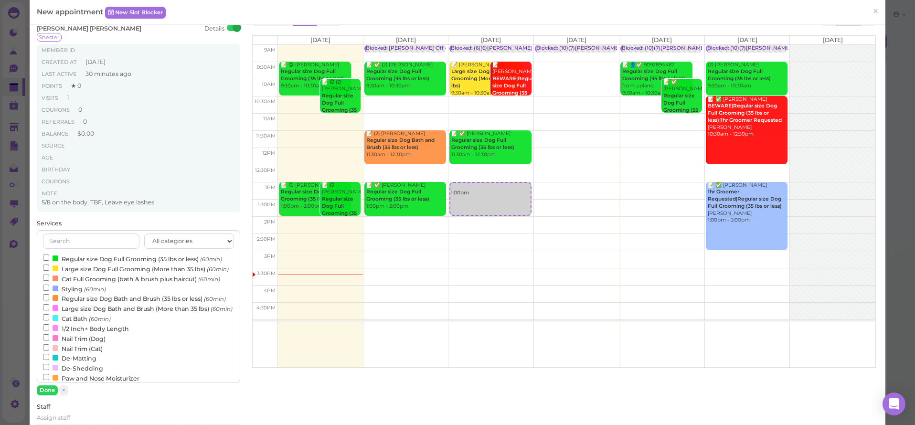
click at [75, 254] on label "Regular size Dog Full Grooming (35 lbs or less) (60min)" at bounding box center [132, 258] width 179 height 10
click at [49, 254] on input "Regular size Dog Full Grooming (35 lbs or less) (60min)" at bounding box center [46, 257] width 6 height 6
click at [48, 387] on button "Done" at bounding box center [47, 390] width 21 height 10
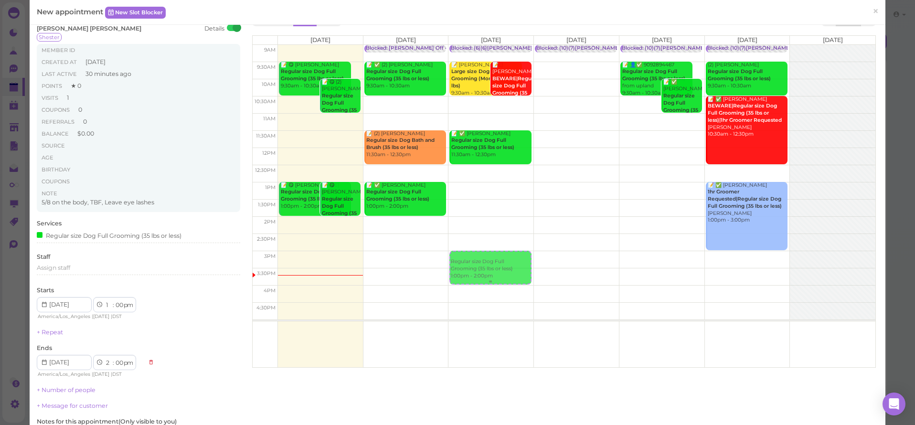
drag, startPoint x: 479, startPoint y: 196, endPoint x: 499, endPoint y: 272, distance: 78.0
click at [499, 45] on div "Regular size Dog Full Grooming (35 lbs or less) 1:00pm - 2:00pm Blocked: (6)(6)…" at bounding box center [490, 45] width 85 height 0
select select "3"
select select "4"
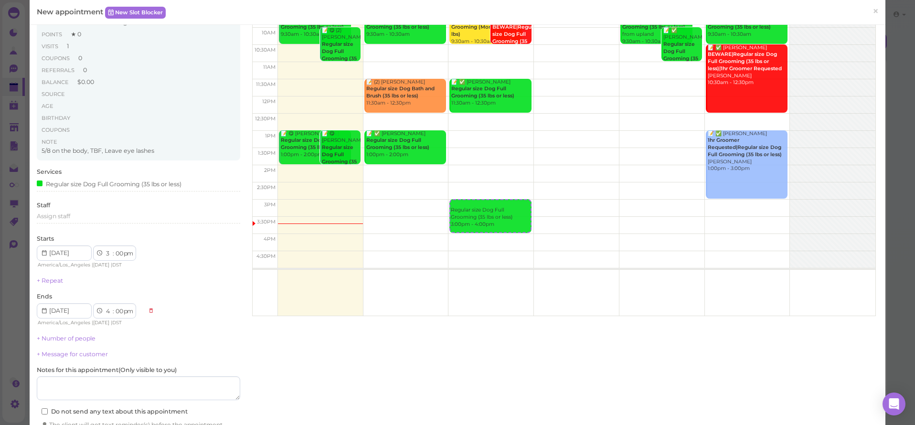
scroll to position [135, 0]
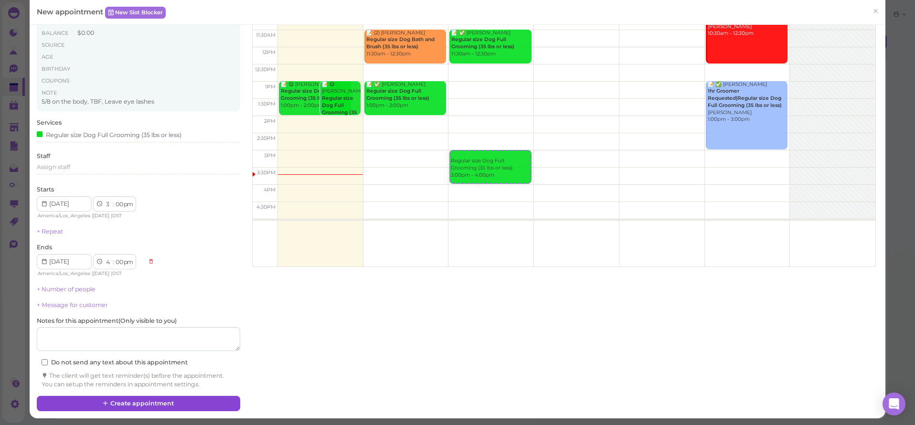
click at [136, 396] on button "Create appointment" at bounding box center [138, 403] width 203 height 15
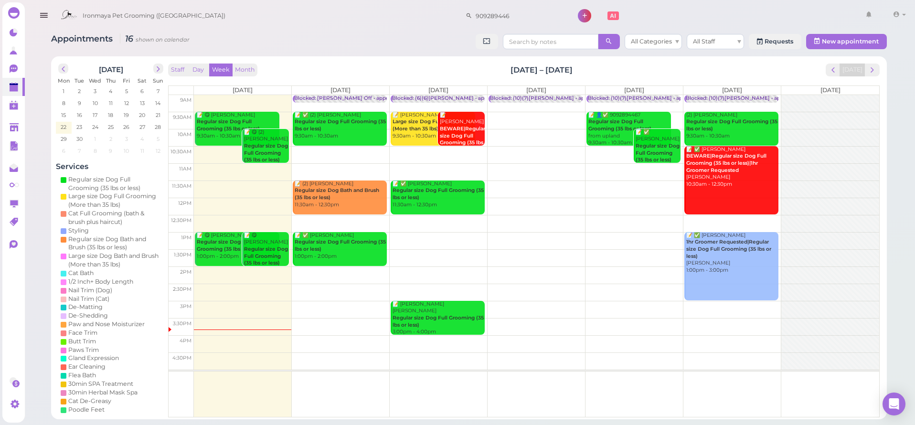
click at [756, 312] on td at bounding box center [536, 309] width 685 height 17
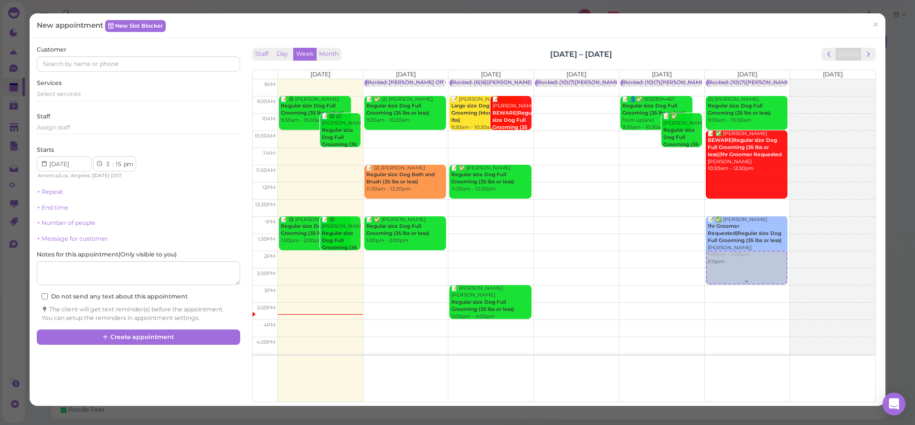
drag, startPoint x: 730, startPoint y: 311, endPoint x: 737, endPoint y: 271, distance: 40.3
click at [737, 79] on div "3:15pm Blocked: (10)(7)Isaac Lulu • appointment (2) Rudy Morales Regular size D…" at bounding box center [747, 79] width 85 height 0
select select "2"
select select "00"
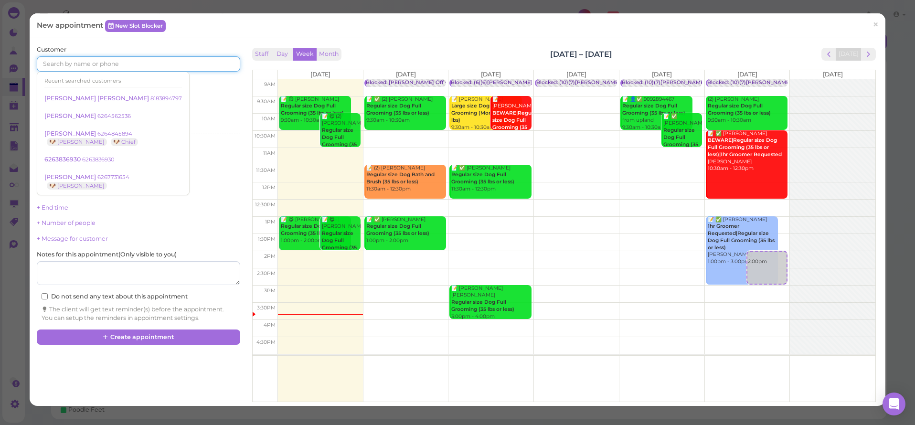
click at [68, 60] on input at bounding box center [138, 63] width 203 height 15
type input "6"
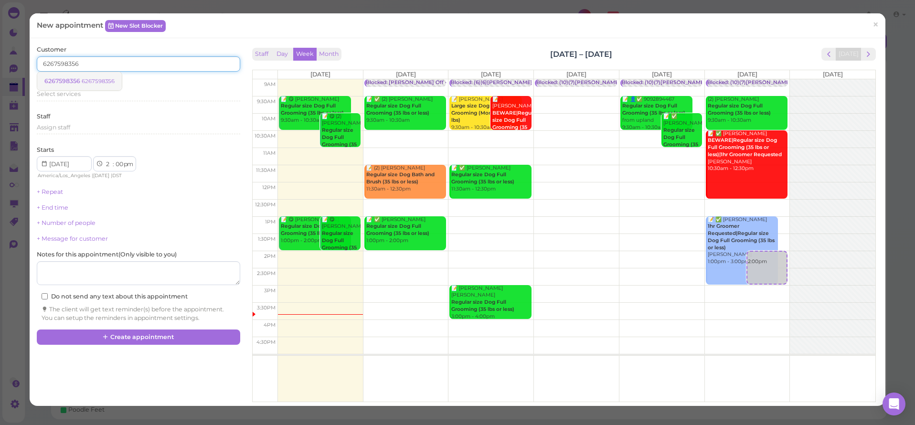
type input "6267598356"
click at [94, 84] on small "6267598356" at bounding box center [98, 81] width 33 height 7
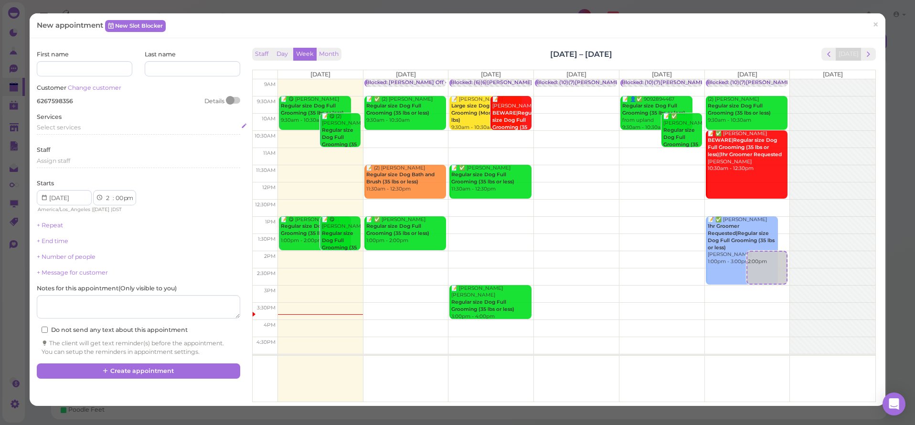
click at [111, 127] on div "Select services" at bounding box center [138, 127] width 203 height 9
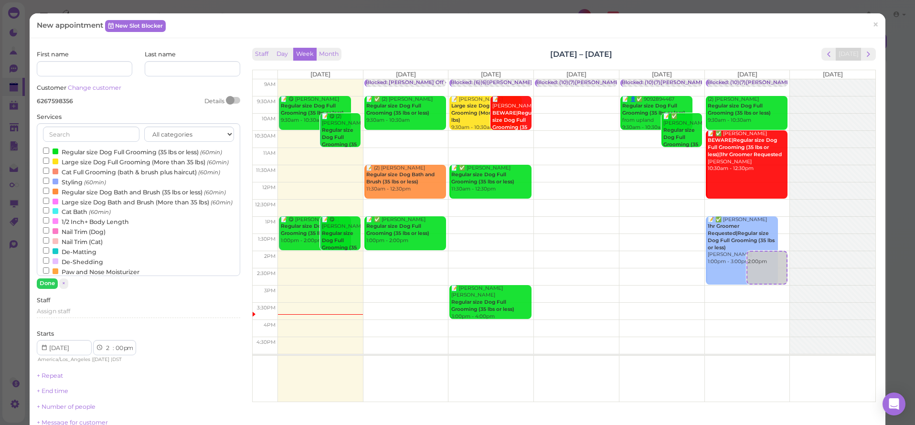
click at [114, 150] on label "Regular size Dog Full Grooming (35 lbs or less) (60min)" at bounding box center [132, 152] width 179 height 10
click at [49, 150] on input "Regular size Dog Full Grooming (35 lbs or less) (60min)" at bounding box center [46, 151] width 6 height 6
click at [43, 279] on button "Done" at bounding box center [47, 283] width 21 height 10
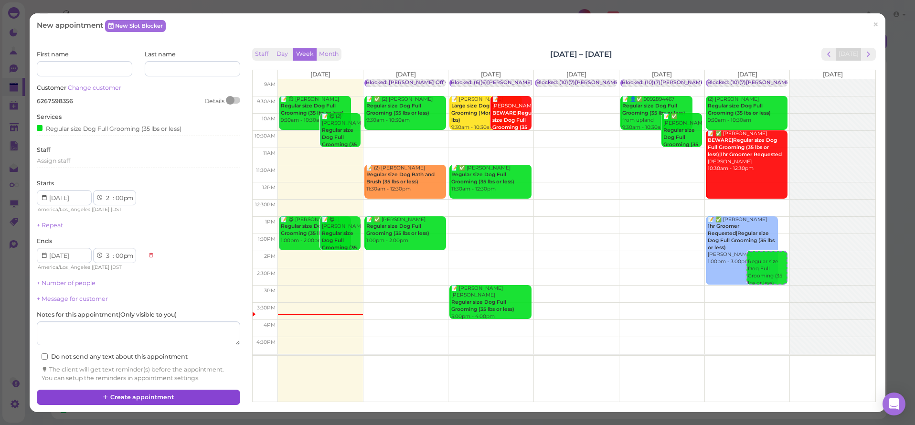
click at [204, 391] on button "Create appointment" at bounding box center [138, 397] width 203 height 15
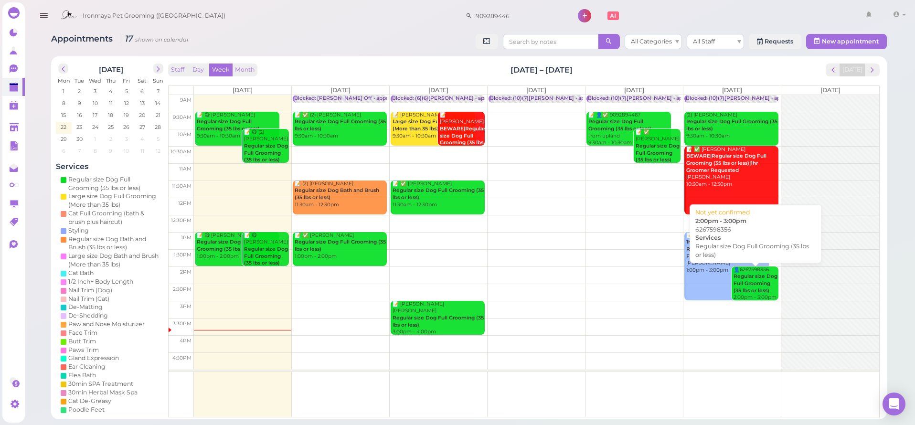
click at [753, 284] on b "Regular size Dog Full Grooming (35 lbs or less)" at bounding box center [755, 283] width 44 height 20
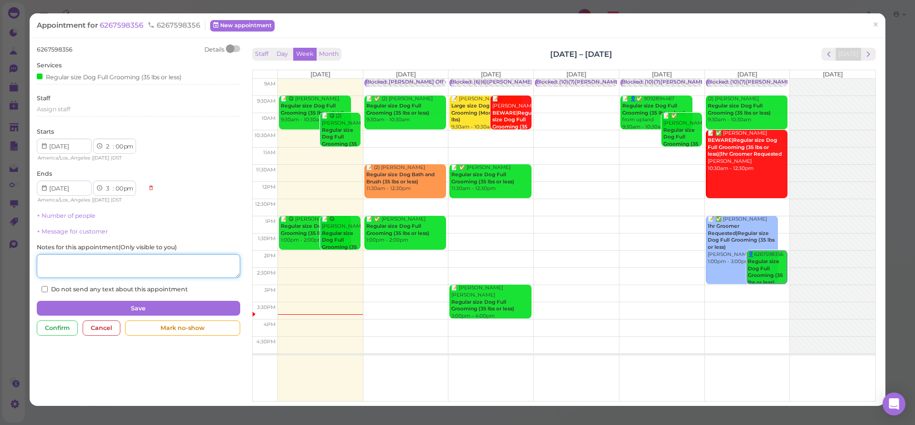
click at [134, 265] on textarea at bounding box center [138, 266] width 203 height 24
type textarea "i"
type textarea "u"
type textarea "y"
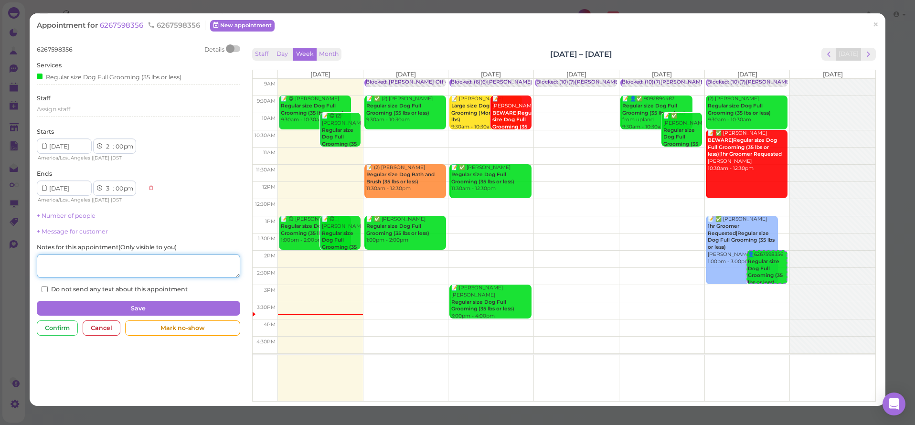
type textarea "e"
type textarea "Yelper"
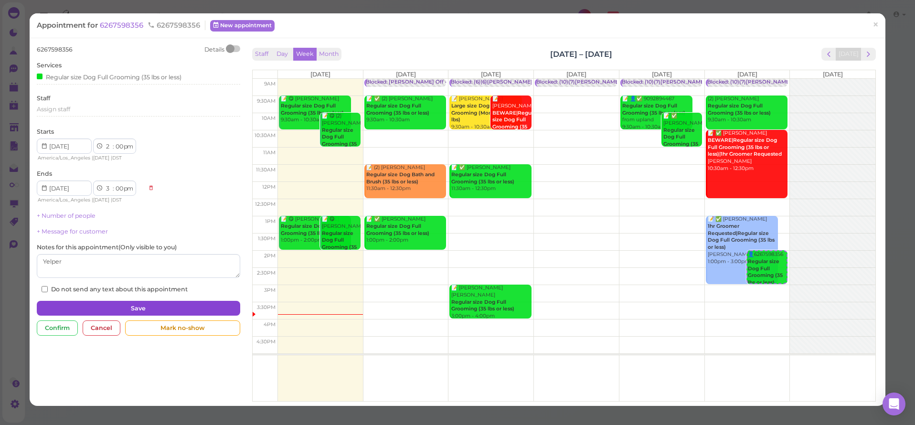
click at [196, 304] on button "Save" at bounding box center [138, 308] width 203 height 15
